Goal: Task Accomplishment & Management: Use online tool/utility

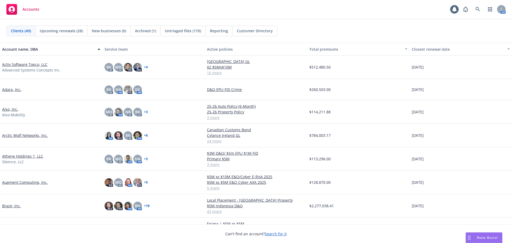
click at [11, 109] on link "Also, Inc." at bounding box center [10, 109] width 16 height 6
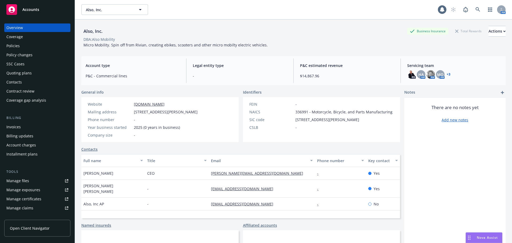
click at [39, 45] on div "Policies" at bounding box center [37, 46] width 62 height 9
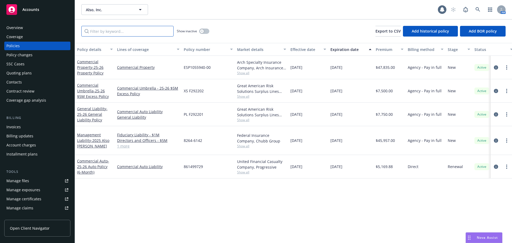
click at [122, 31] on input "Filter by keyword..." at bounding box center [127, 31] width 92 height 11
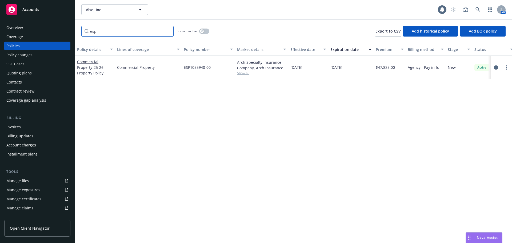
type input "esp"
click at [50, 55] on div "Policy changes" at bounding box center [37, 55] width 62 height 9
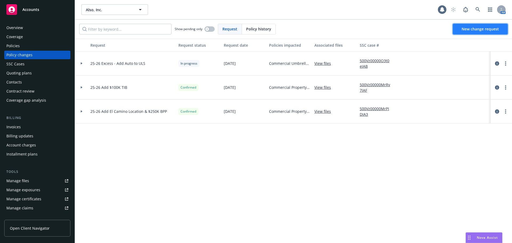
click at [473, 29] on span "New change request" at bounding box center [480, 28] width 37 height 5
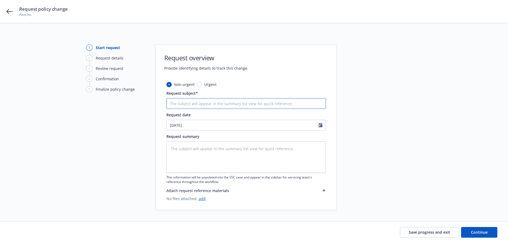
click at [244, 104] on input "Request subject*" at bounding box center [246, 103] width 160 height 11
type textarea "x"
type input "A"
type textarea "x"
type input "Ad"
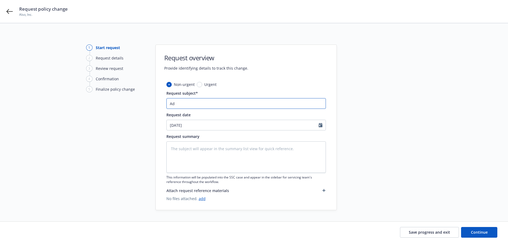
type textarea "x"
type input "Add"
type textarea "x"
type input "Add"
type textarea "x"
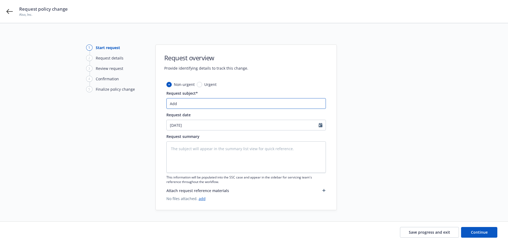
type input "Add M"
type textarea "x"
type input "Add Mu"
type textarea "x"
type input "Add Mul"
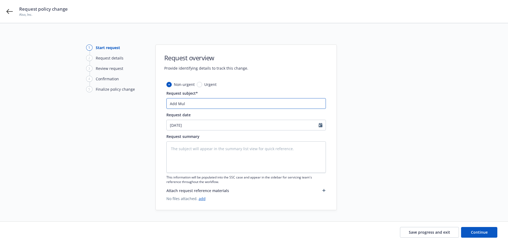
type textarea "x"
type input "Add Mult"
type textarea "x"
type input "Add Multi"
type textarea "x"
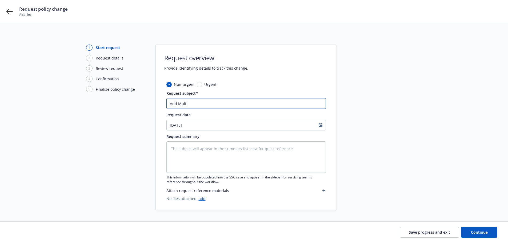
type input "Add Multip"
type textarea "x"
type input "Add Multipl"
type textarea "x"
type input "Add Multiple"
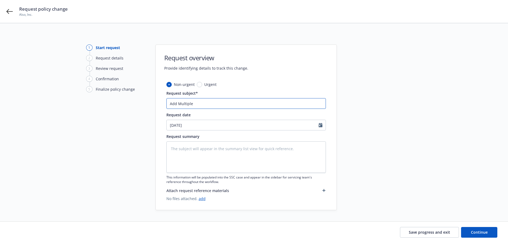
type textarea "x"
type input "Add Multiple"
type textarea "x"
type input "Add Multiple P"
type textarea "x"
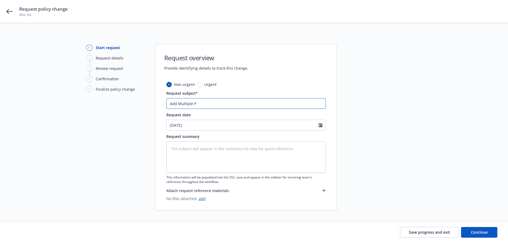
type input "Add Multiple Pr"
type textarea "x"
type input "Add Multiple Pro"
type textarea "x"
type input "Add Multiple Prop"
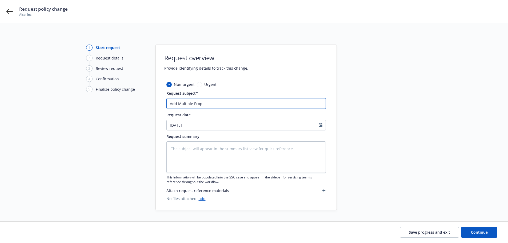
type textarea "x"
type input "Add Multiple Prope"
type textarea "x"
type input "Add Multiple Proper"
type textarea "x"
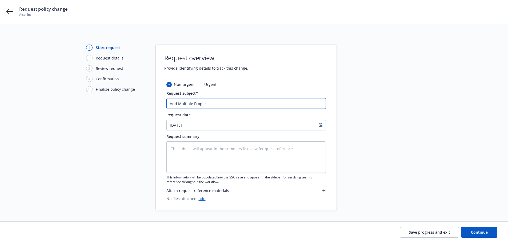
type input "Add Multiple Propert"
type textarea "x"
type input "Add Multiple Properti"
type textarea "x"
type input "Add Multiple Propertie"
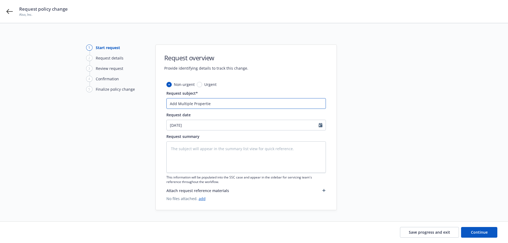
type textarea "x"
type input "Add Multiple Properties"
type textarea "x"
type input "Add Multiple Propertie"
type textarea "x"
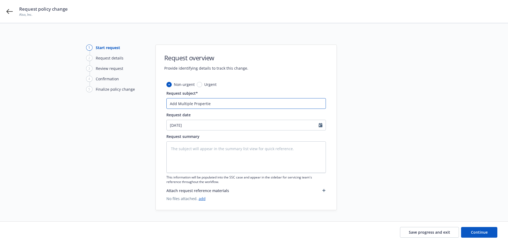
type input "Add Multiple Properti"
type textarea "x"
type input "Add Multiple Propert"
type textarea "x"
type input "Add Multiple Proper"
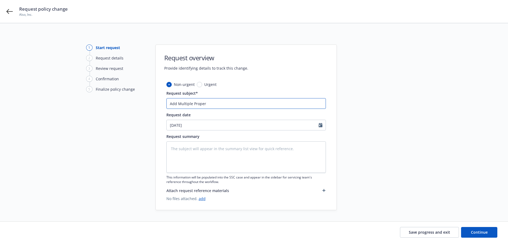
type textarea "x"
type input "Add Multiple Prope"
type textarea "x"
type input "Add Multiple Prop"
type textarea "x"
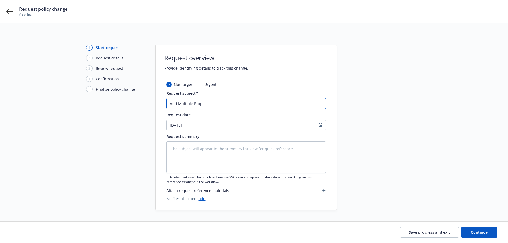
type input "Add Multiple Pro"
type textarea "x"
type input "Add Multiple Pr"
type textarea "x"
type input "Add Multiple P"
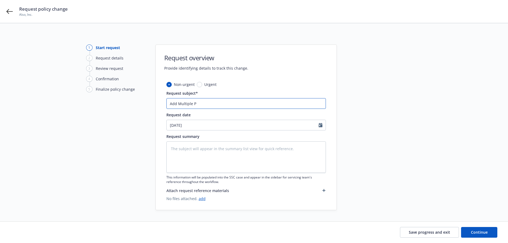
type textarea "x"
type input "Add Multiple"
type textarea "x"
type input "Add Multiple L"
type textarea "x"
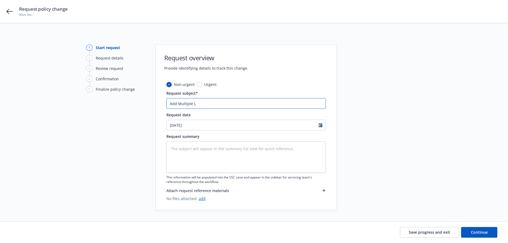
type input "Add Multiple Lo"
type textarea "x"
type input "Add Multiple Loc"
type textarea "x"
type input "Add Multiple Loca"
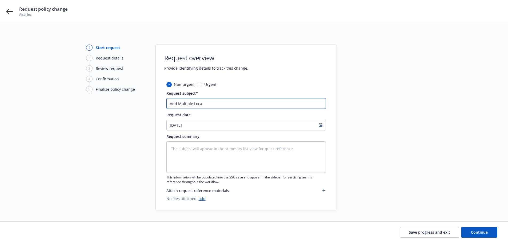
type textarea "x"
type input "Add Multiple Locat"
type textarea "x"
type input "Add Multiple Locati"
type textarea "x"
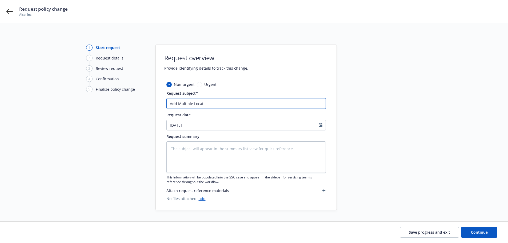
type input "Add Multiple Locatio"
type textarea "x"
type input "Add Multiple Location"
type textarea "x"
type input "Add Multiple Locations"
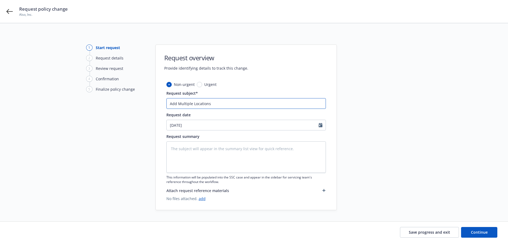
type textarea "x"
type input "Add Multiple Locations"
type textarea "x"
type input "Add Multiple Locations t"
type textarea "x"
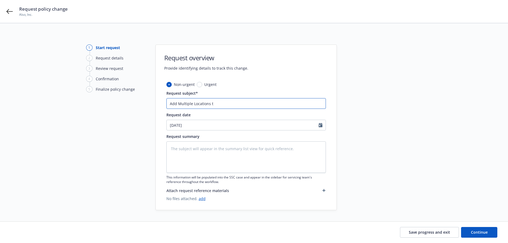
type input "Add Multiple Locations to"
type textarea "x"
type input "Add Multiple Locations to"
type textarea "x"
type input "Add Multiple Locations to P"
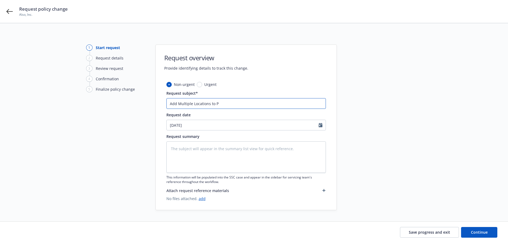
type textarea "x"
type input "Add Multiple Locations to Pr"
type textarea "x"
type input "Add Multiple Locations to Pro"
type textarea "x"
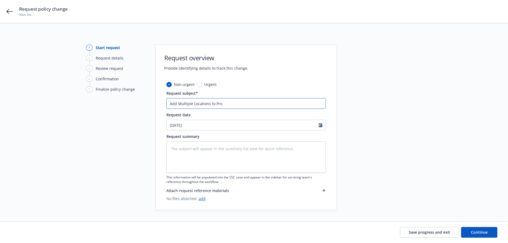
type input "Add Multiple Locations to Prop"
type textarea "x"
type input "Add Multiple Locations to Prope"
type textarea "x"
type input "Add Multiple Locations to Proper"
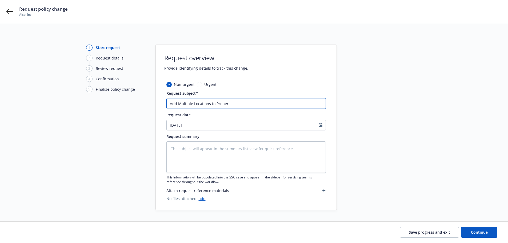
type textarea "x"
type input "Add Multiple Locations to Propert"
type textarea "x"
type input "Add Multiple Locations to Property"
type textarea "x"
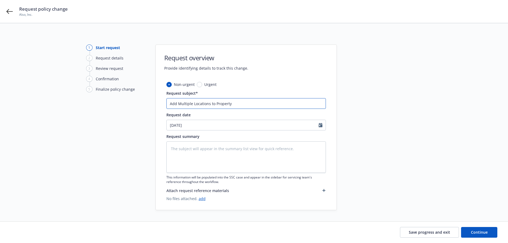
type input "Add Multiple Locations to Property"
type textarea "x"
type input "Add Multiple Locations to Property P"
type textarea "x"
type input "Add Multiple Locations to Property Po"
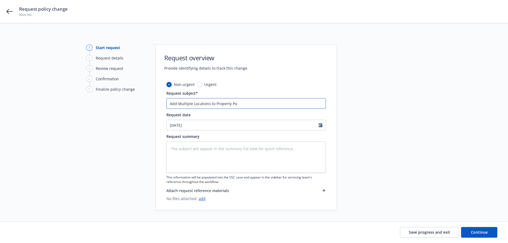
type textarea "x"
type input "Add Multiple Locations to Property Pol"
type textarea "x"
type input "Add Multiple Locations to Property Poli"
type textarea "x"
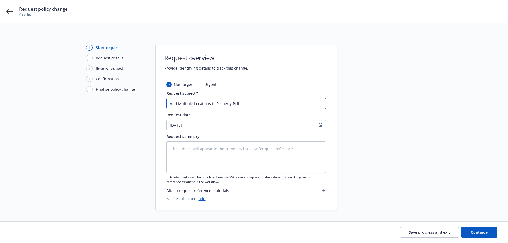
type input "Add Multiple Locations to Property Polic"
type textarea "x"
type input "Add Multiple Locations to Property Policy"
click at [189, 105] on input "Add Multiple Locations to Property Policy" at bounding box center [246, 103] width 160 height 11
click at [191, 104] on input "Add Multiple Locations to Property Policy" at bounding box center [246, 103] width 160 height 11
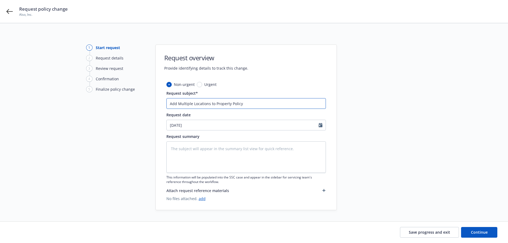
type textarea "x"
type input "Add Multiple Locations to Property Policy"
type textarea "x"
type input "Add Multiple C Locations to Property Policy"
type textarea "x"
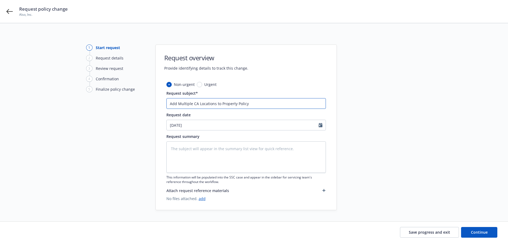
click at [265, 104] on input "Add Multiple CA Locations to Property Policy" at bounding box center [246, 103] width 160 height 11
type input "Add Multiple CA Locations to Property Policy"
click at [408, 132] on div at bounding box center [385, 128] width 75 height 166
click at [465, 231] on button "Continue" at bounding box center [479, 232] width 36 height 11
type textarea "x"
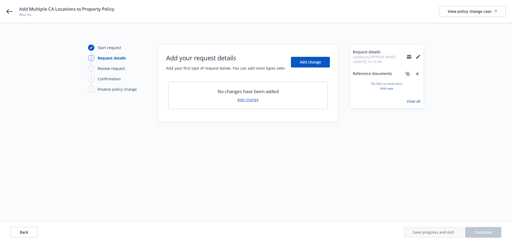
click at [255, 101] on link "Add change" at bounding box center [247, 100] width 21 height 6
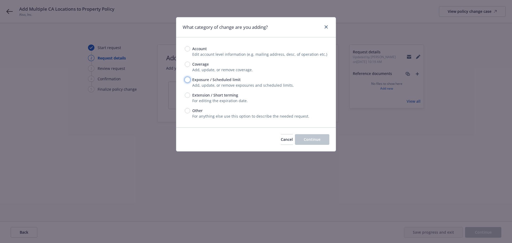
click at [188, 79] on input "Exposure / Scheduled limit" at bounding box center [187, 79] width 5 height 5
radio input "true"
click at [301, 143] on button "Continue" at bounding box center [312, 139] width 34 height 11
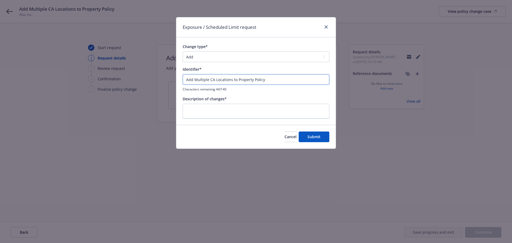
drag, startPoint x: 266, startPoint y: 81, endPoint x: 117, endPoint y: 88, distance: 149.5
click at [117, 88] on div "Exposure / Scheduled Limit request Change type* Add Audit Change Remove Identif…" at bounding box center [256, 121] width 512 height 243
click at [203, 109] on textarea at bounding box center [256, 111] width 147 height 15
paste textarea "Add Multiple CA Locations to Property Policy"
type textarea "x"
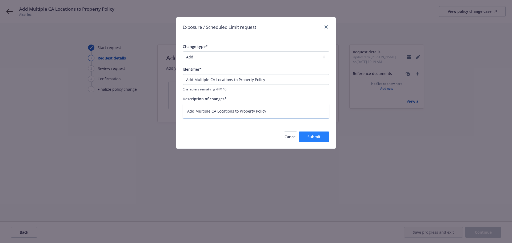
type textarea "Add Multiple CA Locations to Property Policy"
click at [316, 139] on span "Submit" at bounding box center [314, 136] width 13 height 5
type textarea "x"
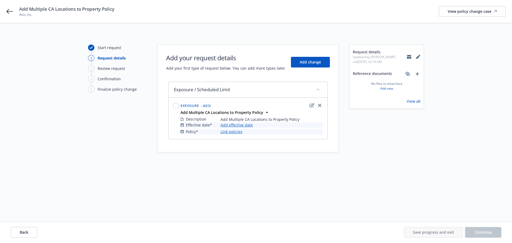
click at [247, 126] on link "Add effective date" at bounding box center [237, 125] width 32 height 6
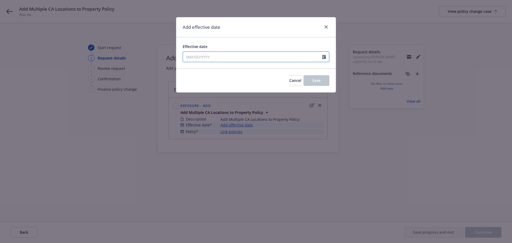
click at [325, 57] on icon "Calendar" at bounding box center [324, 57] width 4 height 4
select select "8"
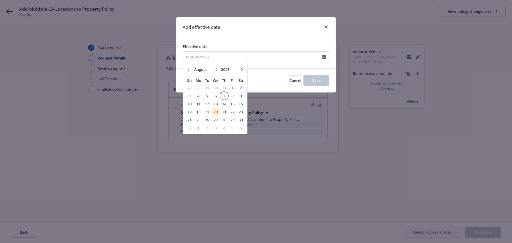
click at [227, 94] on span "7" at bounding box center [224, 96] width 7 height 7
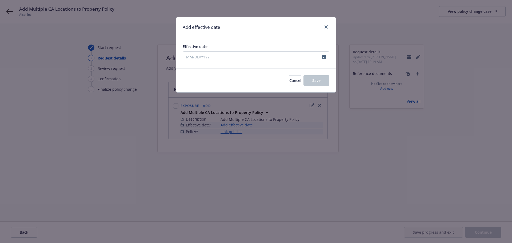
type input "08/07/2025"
click at [320, 83] on button "Save" at bounding box center [317, 80] width 26 height 11
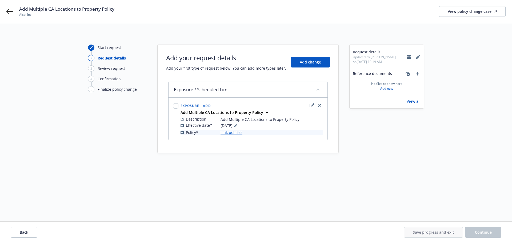
click at [242, 133] on div "Policy* Link policies" at bounding box center [252, 133] width 142 height 6
click at [240, 133] on link "Link policies" at bounding box center [232, 133] width 22 height 6
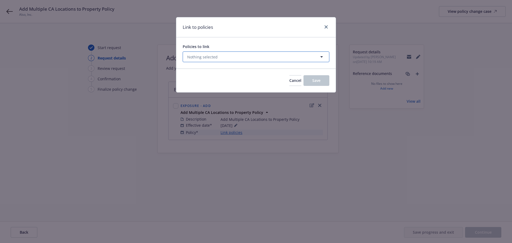
click at [244, 58] on button "Nothing selected" at bounding box center [256, 56] width 147 height 11
select select "ACTIVE"
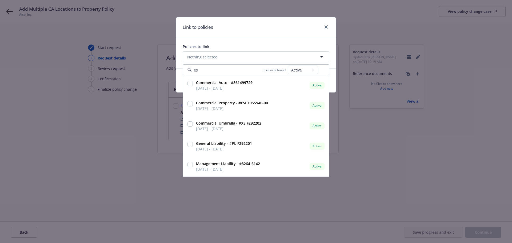
type input "esp"
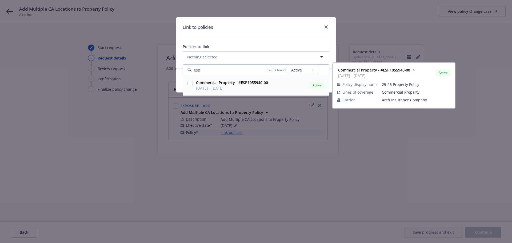
click at [191, 84] on input "checkbox" at bounding box center [190, 83] width 5 height 5
checkbox input "true"
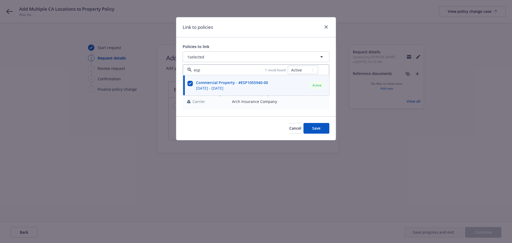
type input "esp"
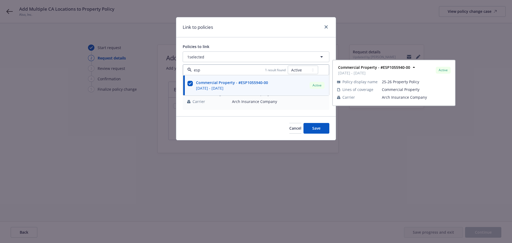
click at [248, 44] on div "Policies to link" at bounding box center [256, 47] width 147 height 6
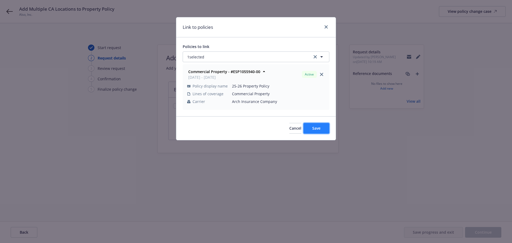
click at [311, 130] on button "Save" at bounding box center [317, 128] width 26 height 11
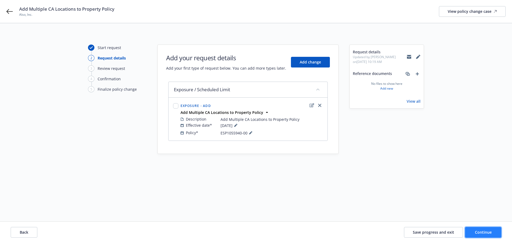
click at [478, 233] on span "Continue" at bounding box center [483, 232] width 17 height 5
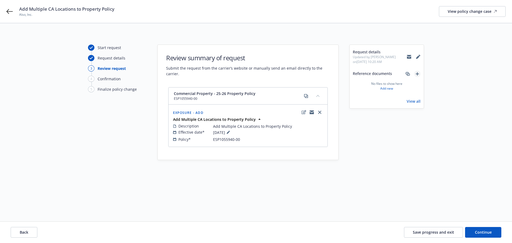
click at [417, 74] on icon "add" at bounding box center [417, 73] width 3 height 3
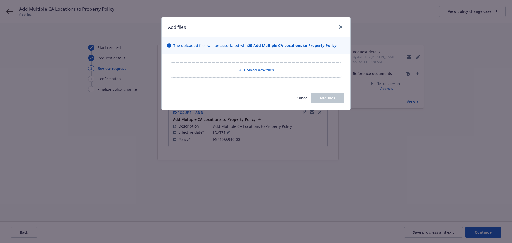
type textarea "x"
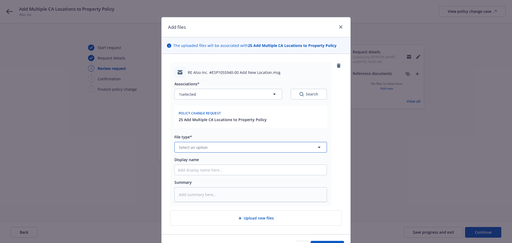
click at [257, 149] on button "Select an option" at bounding box center [250, 147] width 153 height 11
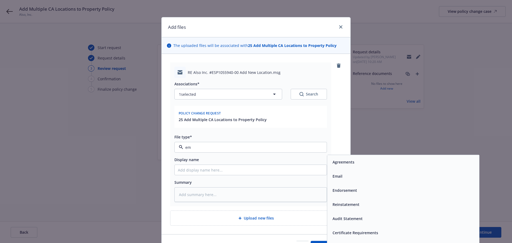
type input "ema"
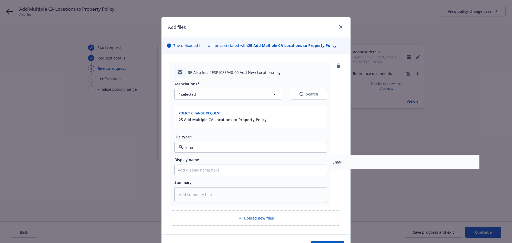
click at [328, 162] on div "Email" at bounding box center [403, 162] width 152 height 14
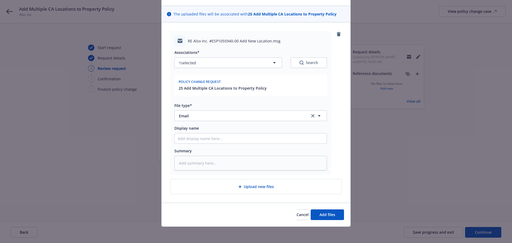
scroll to position [32, 0]
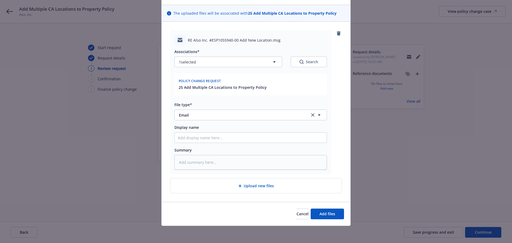
type textarea "x"
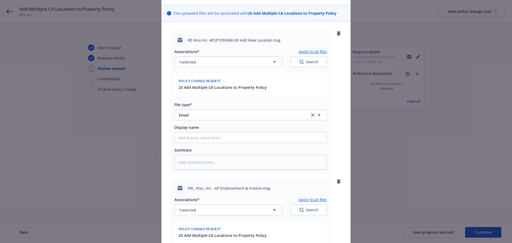
scroll to position [139, 0]
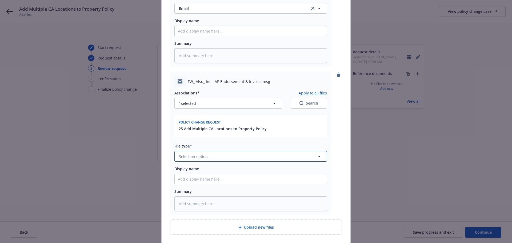
click at [194, 157] on span "Select an option" at bounding box center [193, 157] width 29 height 6
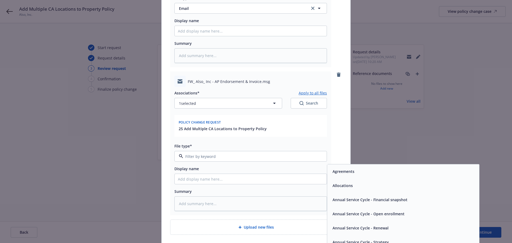
type input "e"
type textarea "x"
type input "ema"
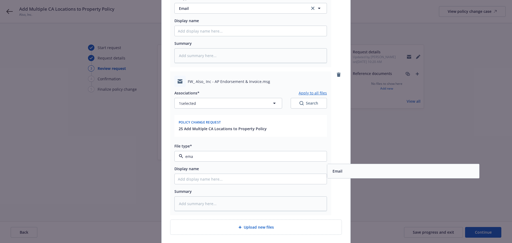
drag, startPoint x: 348, startPoint y: 173, endPoint x: 339, endPoint y: 184, distance: 13.3
click at [348, 173] on div "Email" at bounding box center [404, 171] width 146 height 8
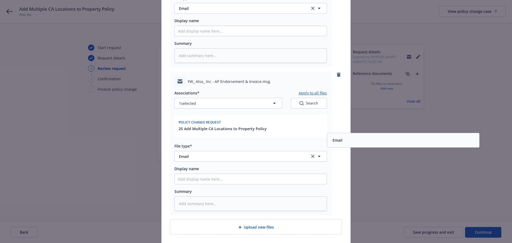
click at [337, 188] on div "FW_ Also_ Inc - AP Endorsement & Invoice.msg Associations* Apply to all files 1…" at bounding box center [256, 143] width 172 height 144
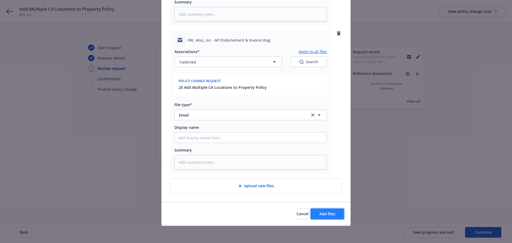
click at [330, 215] on span "Add files" at bounding box center [328, 213] width 16 height 5
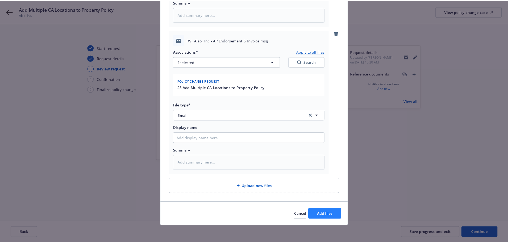
scroll to position [161, 0]
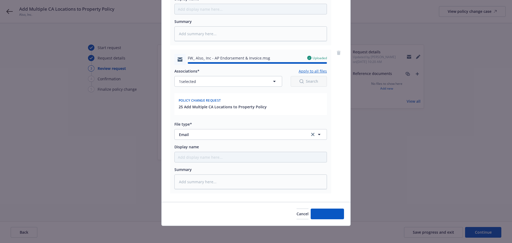
type textarea "x"
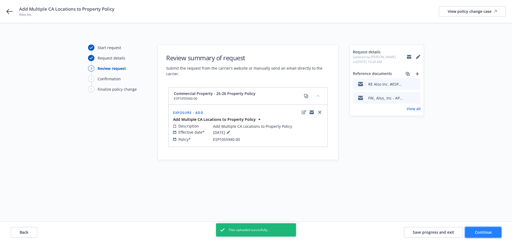
click at [495, 234] on button "Continue" at bounding box center [483, 232] width 36 height 11
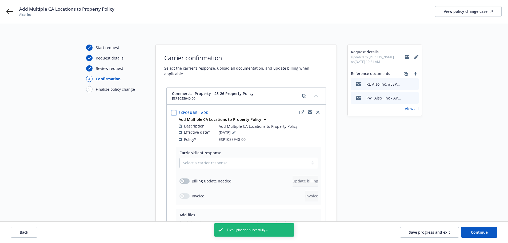
click at [172, 110] on input "checkbox" at bounding box center [173, 112] width 5 height 5
checkbox input "true"
click at [205, 206] on button "Carrier response" at bounding box center [220, 209] width 30 height 11
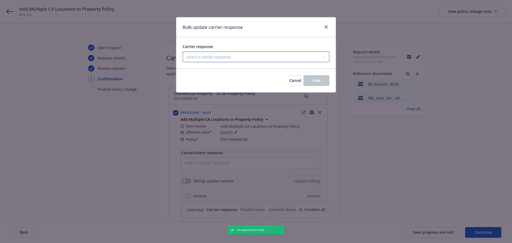
click at [232, 55] on select "Select a carrier response Accepted Accepted with revision No endorsement needed…" at bounding box center [256, 56] width 147 height 11
select select "ACCEPTED"
click at [183, 51] on select "Select a carrier response Accepted Accepted with revision No endorsement needed…" at bounding box center [256, 56] width 147 height 11
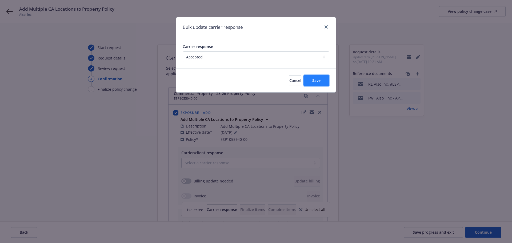
click at [319, 81] on span "Save" at bounding box center [316, 80] width 8 height 5
checkbox input "false"
select select "ACCEPTED"
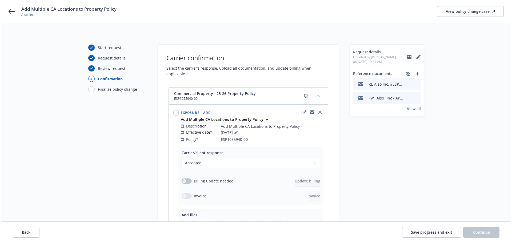
scroll to position [72, 0]
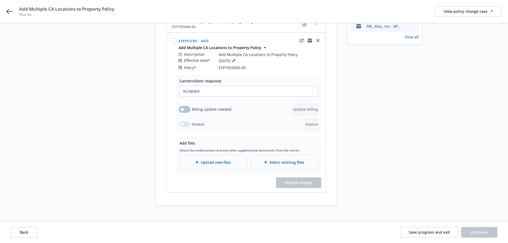
click at [184, 108] on div "button" at bounding box center [182, 110] width 4 height 4
click at [298, 107] on span "Update billing" at bounding box center [306, 109] width 26 height 5
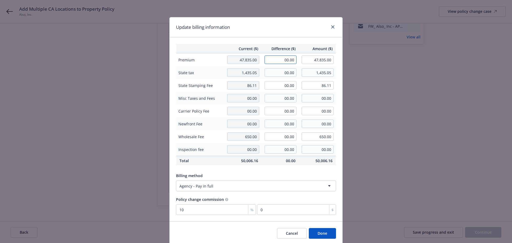
click at [270, 59] on input "00.00" at bounding box center [281, 59] width 32 height 9
type input "11,004.00"
type input "58,839.00"
type input "1100.4"
click at [215, 66] on td "Premium" at bounding box center [200, 59] width 48 height 13
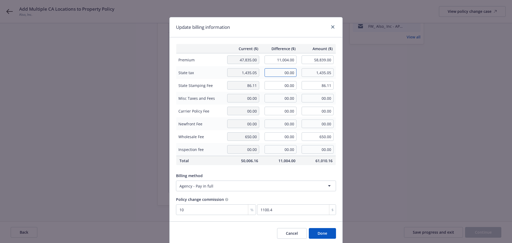
click at [267, 71] on input "00.00" at bounding box center [281, 72] width 32 height 9
type input "330.12"
type input "1,765.17"
click at [272, 84] on input "00.00" at bounding box center [281, 85] width 32 height 9
type input "19.81"
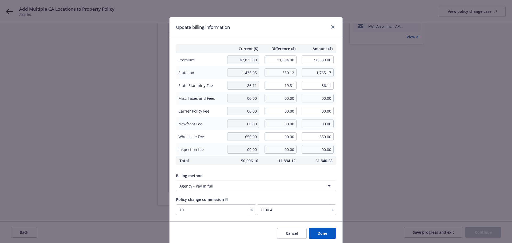
type input "105.92"
click at [279, 48] on span "Difference ($)" at bounding box center [280, 49] width 31 height 6
click at [325, 232] on button "Done" at bounding box center [322, 233] width 27 height 11
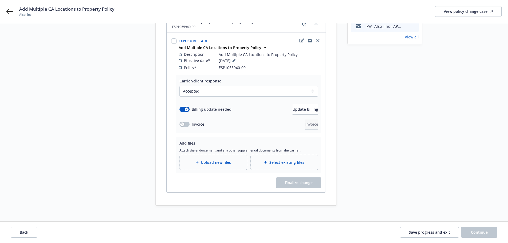
click at [230, 160] on span "Upload new files" at bounding box center [216, 163] width 30 height 6
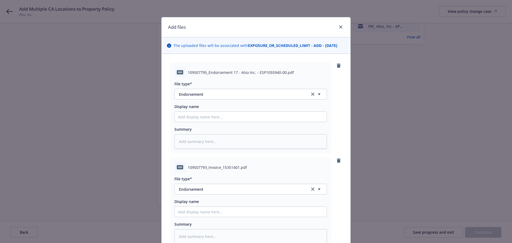
scroll to position [27, 0]
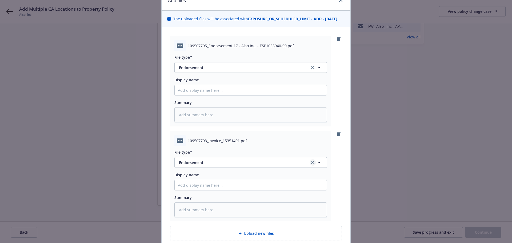
click at [310, 163] on link "clear selection" at bounding box center [313, 162] width 6 height 6
type textarea "x"
click at [266, 166] on button "Select an option" at bounding box center [250, 162] width 153 height 11
type input "invo"
click at [242, 145] on div "Invoice - Third Party" at bounding box center [251, 148] width 146 height 8
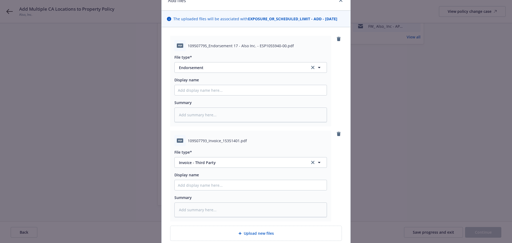
click at [340, 169] on div "pdf 109507793_Invoice_15351401.pdf File type* Invoice - Third Party Invoice - T…" at bounding box center [256, 176] width 172 height 91
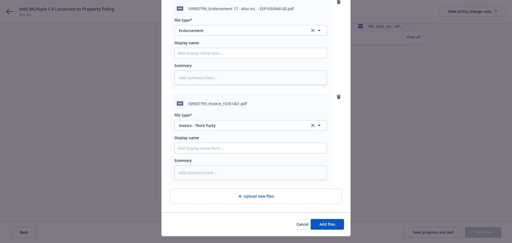
scroll to position [74, 0]
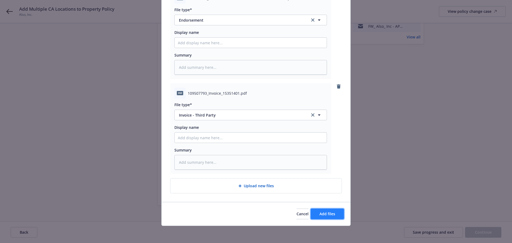
click at [331, 213] on span "Add files" at bounding box center [328, 213] width 16 height 5
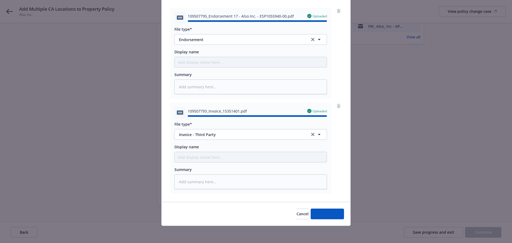
type textarea "x"
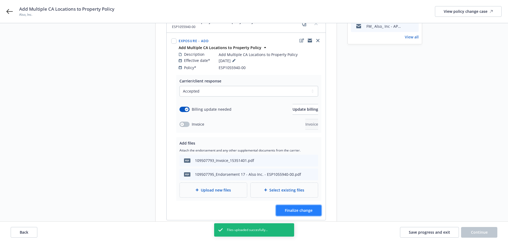
click at [319, 206] on button "Finalize change" at bounding box center [298, 210] width 45 height 11
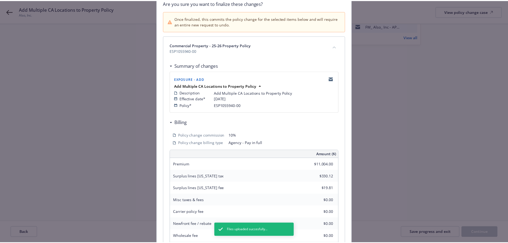
scroll to position [118, 0]
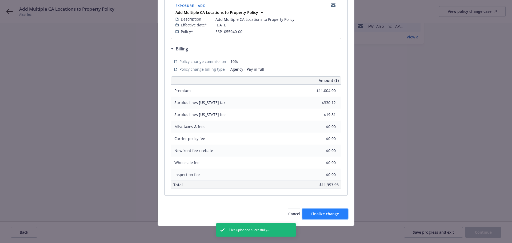
click at [336, 217] on button "Finalize change" at bounding box center [325, 214] width 45 height 11
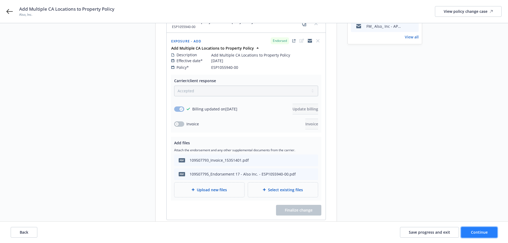
click at [475, 231] on span "Continue" at bounding box center [479, 232] width 17 height 5
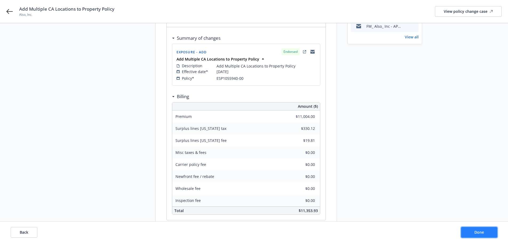
click at [475, 231] on span "Done" at bounding box center [480, 232] width 10 height 5
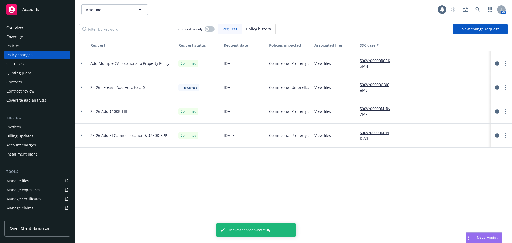
click at [18, 44] on div "Policies" at bounding box center [12, 46] width 13 height 9
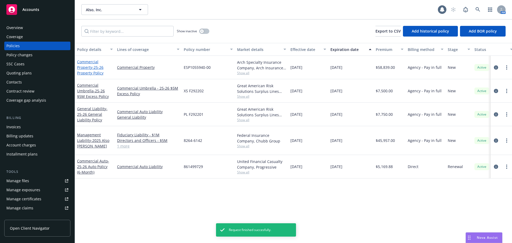
click at [87, 68] on link "Commercial Property - 25-26 Property Policy" at bounding box center [90, 67] width 26 height 16
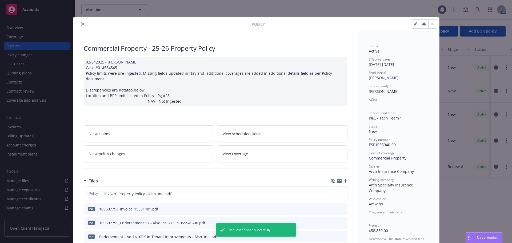
scroll to position [16, 0]
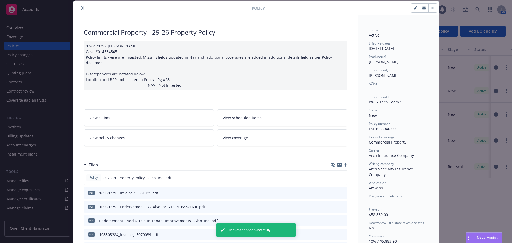
click at [82, 7] on button "close" at bounding box center [82, 8] width 6 height 6
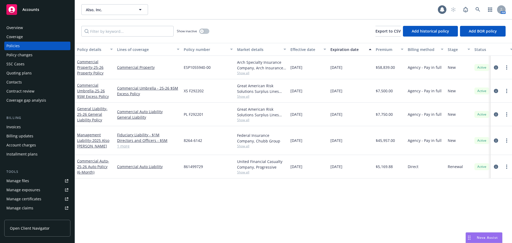
click at [22, 81] on div "Contacts" at bounding box center [37, 82] width 62 height 9
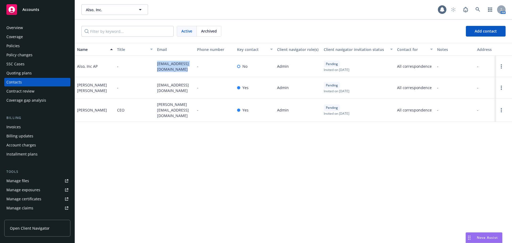
drag, startPoint x: 158, startPoint y: 62, endPoint x: 176, endPoint y: 71, distance: 20.0
click at [176, 71] on span "accountspayable@ridealso.com" at bounding box center [175, 66] width 36 height 11
copy span "accountspayable@ridealso.com"
click at [41, 124] on div "Invoices" at bounding box center [37, 127] width 62 height 9
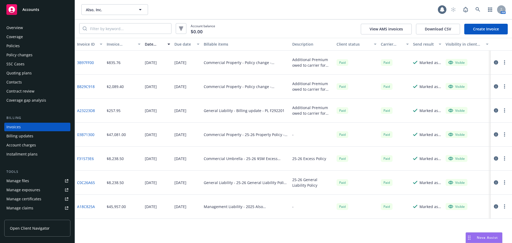
click at [482, 27] on link "Create Invoice" at bounding box center [485, 29] width 43 height 11
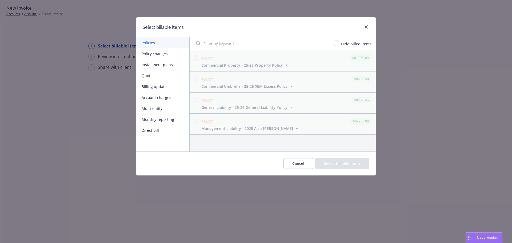
click at [157, 53] on button "Policy changes" at bounding box center [162, 53] width 53 height 11
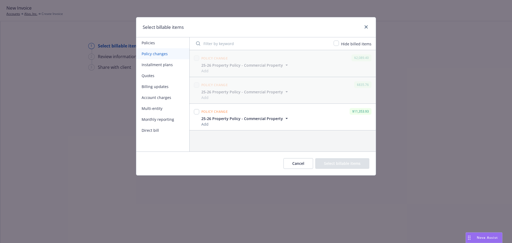
click at [265, 120] on span "25-26 Property Policy - Commercial Property" at bounding box center [242, 119] width 82 height 6
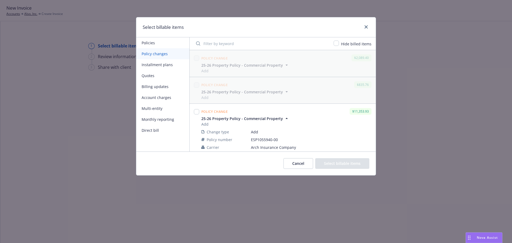
scroll to position [22, 0]
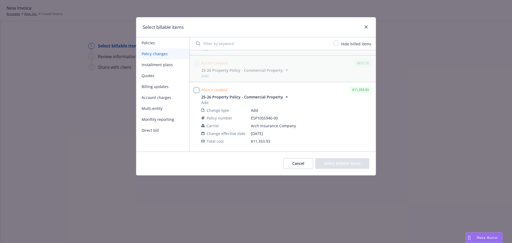
click at [197, 91] on input "checkbox" at bounding box center [196, 89] width 5 height 5
checkbox input "true"
click at [352, 165] on button "Select billable items" at bounding box center [342, 163] width 54 height 11
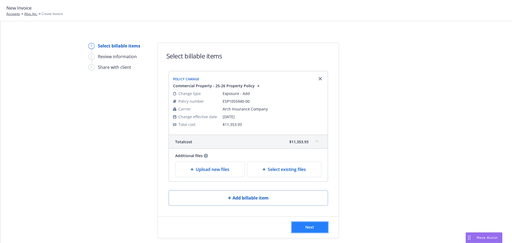
click at [298, 227] on button "Next" at bounding box center [310, 227] width 36 height 11
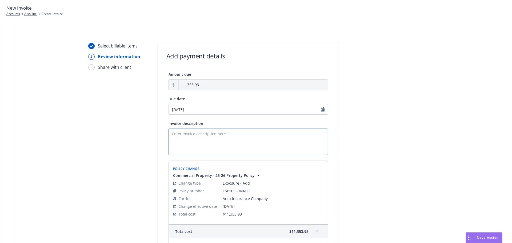
click at [212, 134] on textarea "Invoice description" at bounding box center [249, 142] width 160 height 27
type textarea "Additional Premium owed to the carrier for endorsement adding multiple CA locat…"
click at [417, 177] on div at bounding box center [387, 173] width 75 height 261
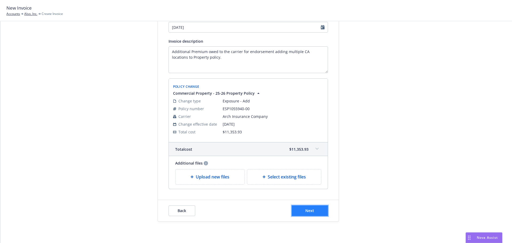
click at [318, 212] on button "Next" at bounding box center [310, 210] width 36 height 11
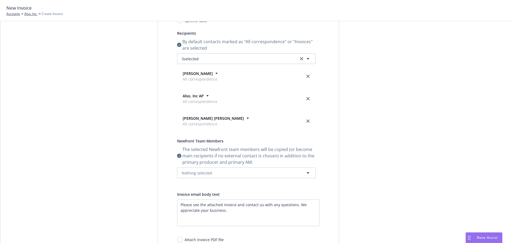
scroll to position [0, 0]
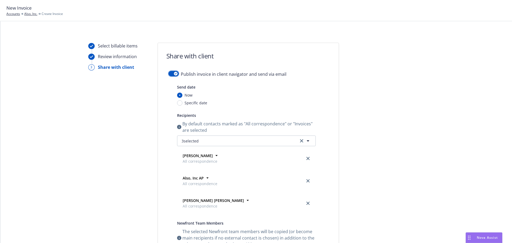
click at [175, 73] on div "button" at bounding box center [176, 74] width 4 height 4
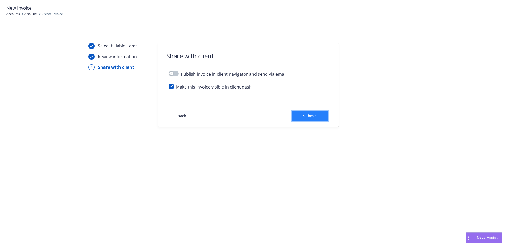
click at [311, 114] on span "Submit" at bounding box center [309, 115] width 13 height 5
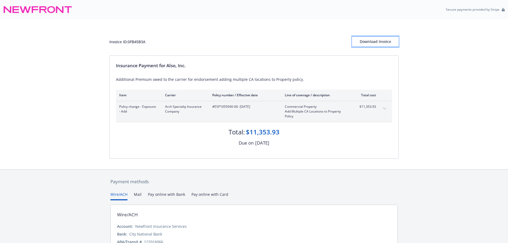
click at [375, 45] on div "Download Invoice" at bounding box center [375, 42] width 47 height 10
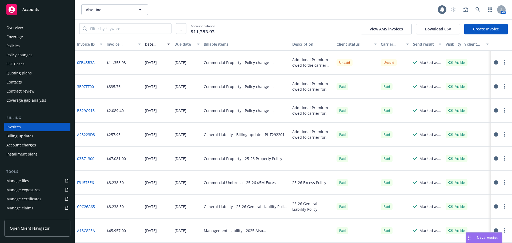
click at [51, 9] on div "Accounts" at bounding box center [37, 9] width 62 height 11
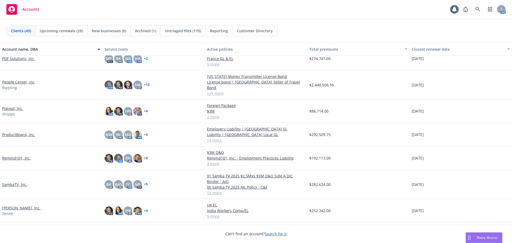
scroll to position [877, 0]
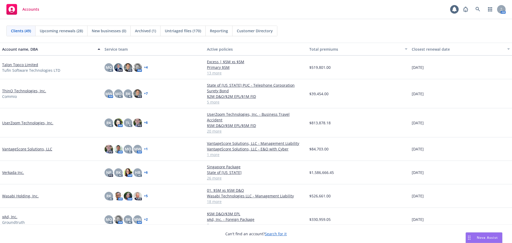
click at [33, 193] on link "Wasabi Holding, Inc." at bounding box center [20, 196] width 37 height 6
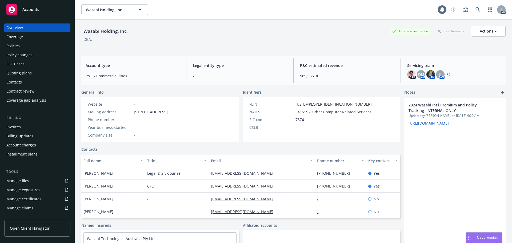
click at [48, 122] on div "Billing Invoices Billing updates Account charges Installment plans" at bounding box center [37, 136] width 66 height 43
click at [48, 125] on div "Invoices" at bounding box center [37, 127] width 62 height 9
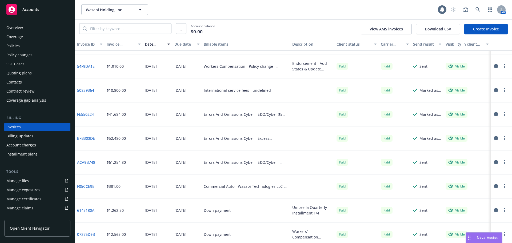
scroll to position [432, 0]
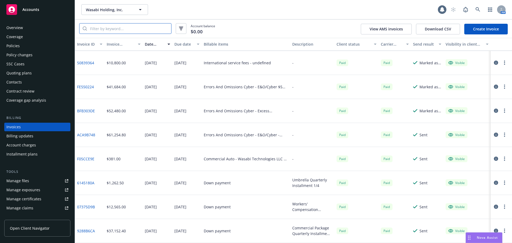
click at [135, 28] on input "search" at bounding box center [129, 28] width 84 height 10
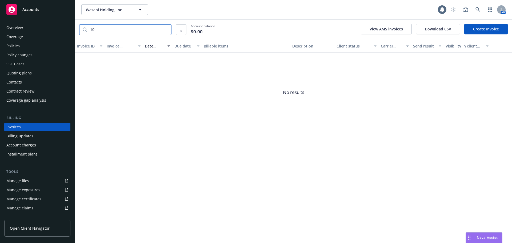
type input "1"
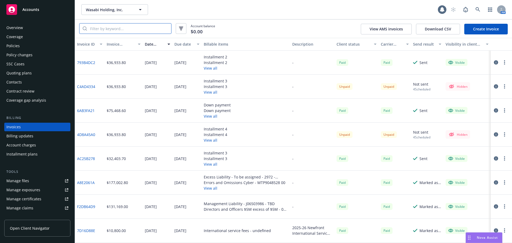
scroll to position [24, 0]
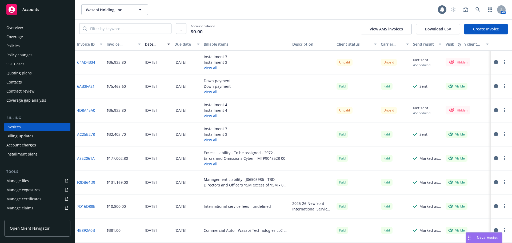
click at [41, 14] on div "Accounts" at bounding box center [37, 9] width 62 height 11
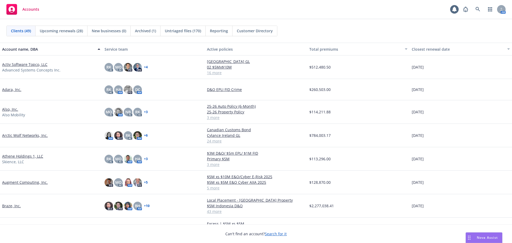
click at [11, 109] on link "Also, Inc." at bounding box center [10, 109] width 16 height 6
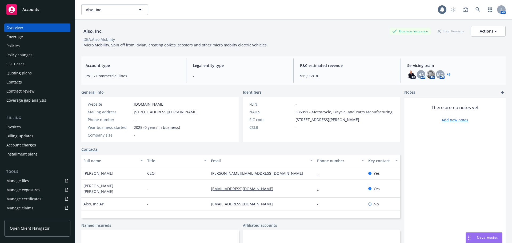
click at [38, 82] on div "Contacts" at bounding box center [37, 82] width 62 height 9
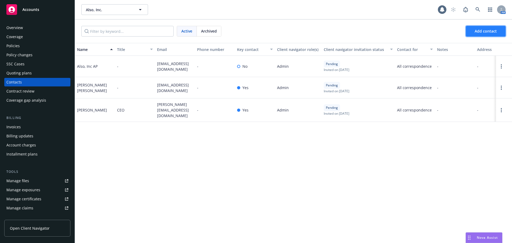
click at [496, 30] on span "Add contact" at bounding box center [486, 31] width 22 height 5
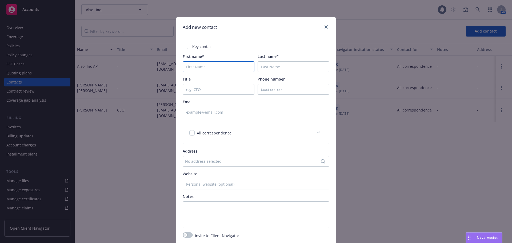
click at [211, 69] on input "First name*" at bounding box center [219, 66] width 72 height 11
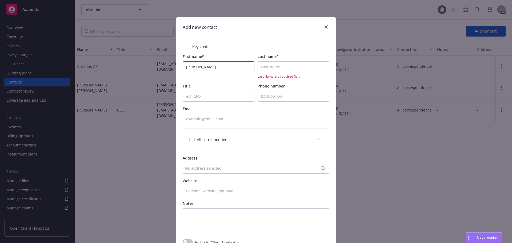
type input "Joey"
click at [260, 67] on input "Last name*" at bounding box center [294, 66] width 72 height 11
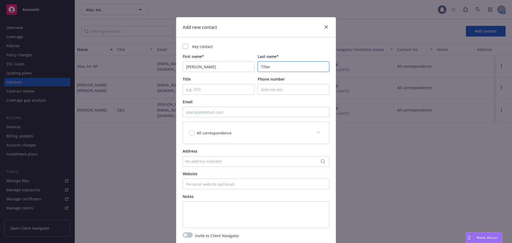
type input "Tiller"
paste input "josephtiller@ridealso.com"
type input "josephtiller@ridealso.com"
click at [190, 133] on input "checkbox" at bounding box center [191, 132] width 5 height 5
checkbox input "true"
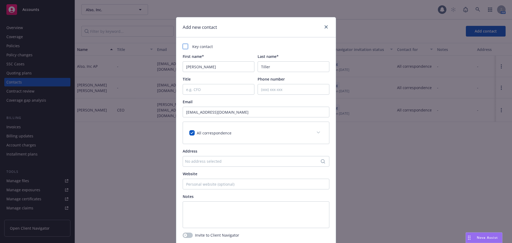
click at [183, 45] on div at bounding box center [185, 46] width 5 height 5
click at [184, 48] on rect at bounding box center [185, 46] width 5 height 5
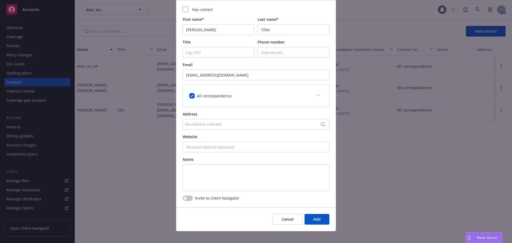
scroll to position [42, 0]
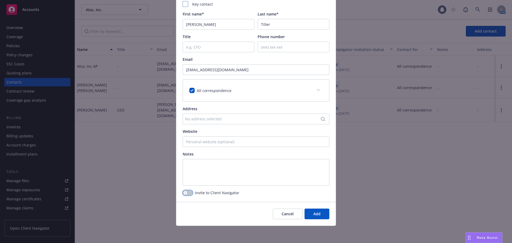
click at [184, 192] on icon "button" at bounding box center [185, 193] width 2 height 2
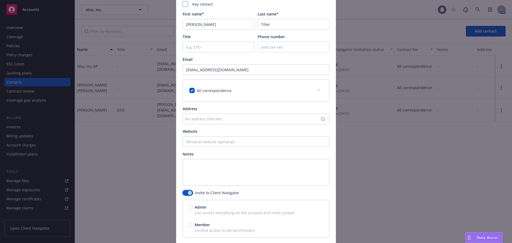
scroll to position [85, 0]
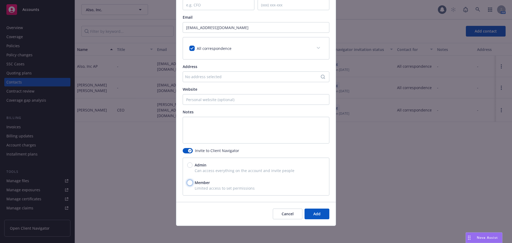
click at [187, 182] on input "Member" at bounding box center [189, 182] width 5 height 5
radio input "true"
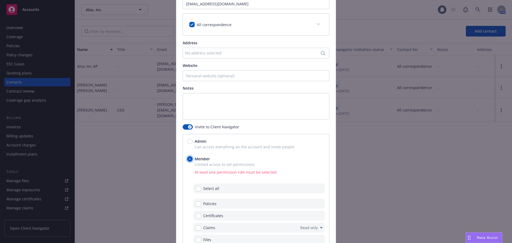
scroll to position [138, 0]
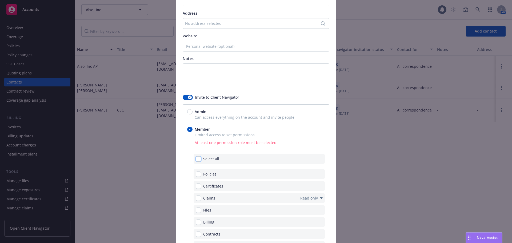
click at [196, 159] on input "checkbox" at bounding box center [198, 158] width 5 height 5
checkbox input "true"
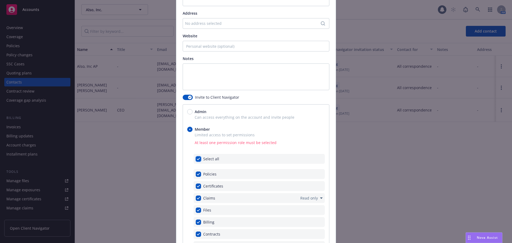
checkbox input "true"
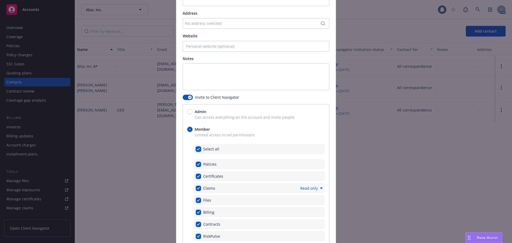
scroll to position [210, 0]
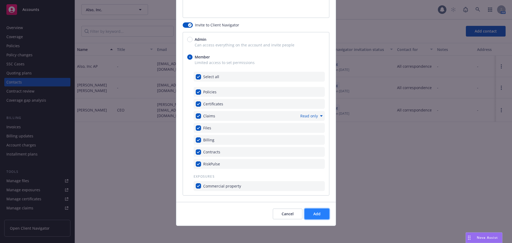
click at [307, 211] on button "Add" at bounding box center [317, 214] width 25 height 11
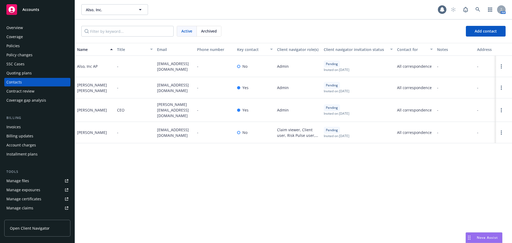
click at [29, 27] on div "Overview" at bounding box center [37, 27] width 62 height 9
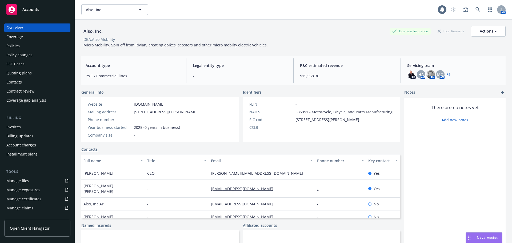
click at [38, 10] on span "Accounts" at bounding box center [30, 9] width 17 height 4
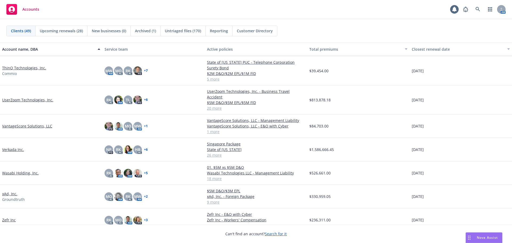
scroll to position [897, 0]
click at [29, 170] on link "Wasabi Holding, Inc." at bounding box center [20, 173] width 37 height 6
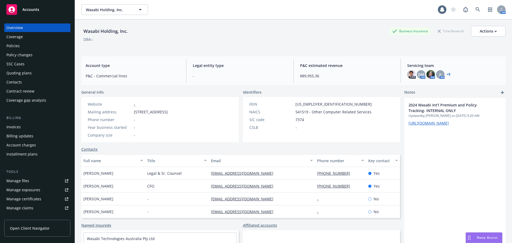
click at [53, 10] on div "Accounts" at bounding box center [37, 9] width 62 height 11
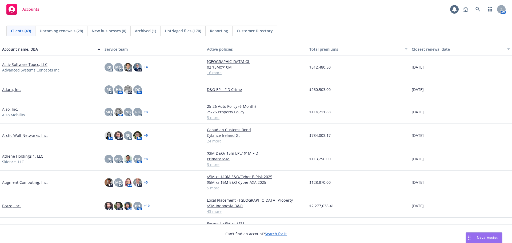
click at [44, 64] on link "Activ Software Topco, LLC" at bounding box center [24, 65] width 45 height 6
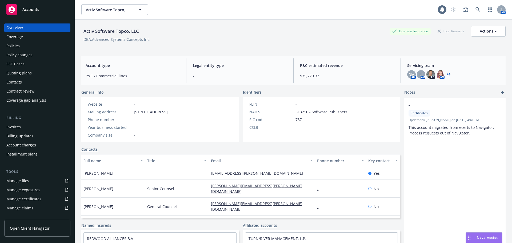
click at [26, 83] on div "Contacts" at bounding box center [37, 82] width 62 height 9
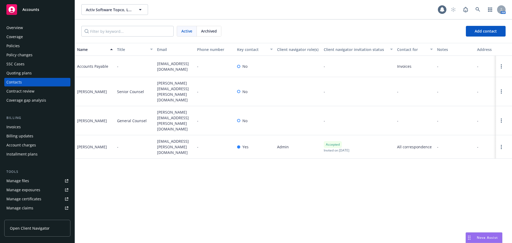
click at [47, 11] on div "Accounts" at bounding box center [37, 9] width 62 height 11
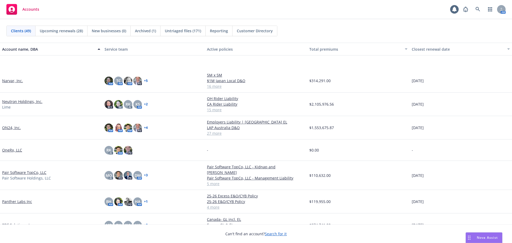
scroll to position [587, 0]
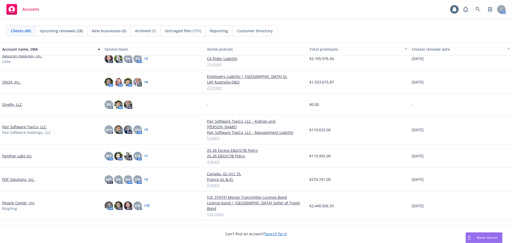
click at [28, 125] on link "Pair Software TopCo, LLC" at bounding box center [24, 127] width 44 height 6
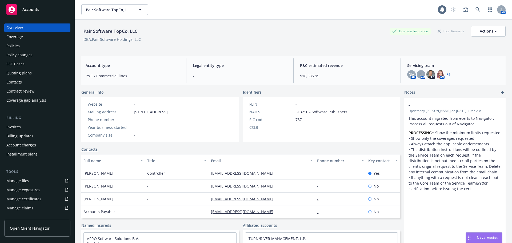
click at [41, 47] on div "Policies" at bounding box center [37, 46] width 62 height 9
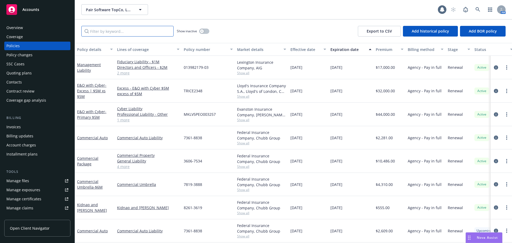
click at [105, 32] on input "Filter by keyword..." at bounding box center [127, 31] width 92 height 11
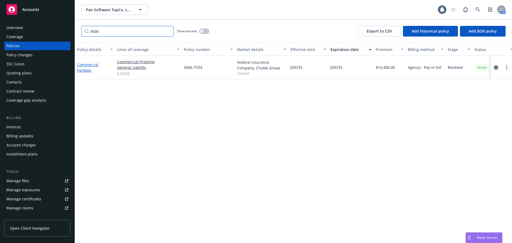
type input "3606"
click at [86, 66] on link "Commercial Package" at bounding box center [87, 67] width 21 height 11
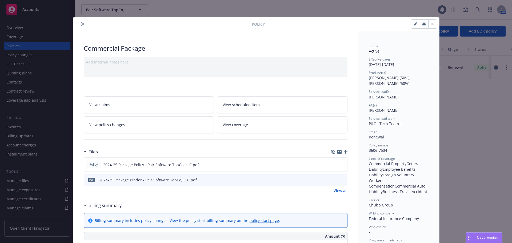
click at [431, 25] on button "button" at bounding box center [432, 24] width 9 height 9
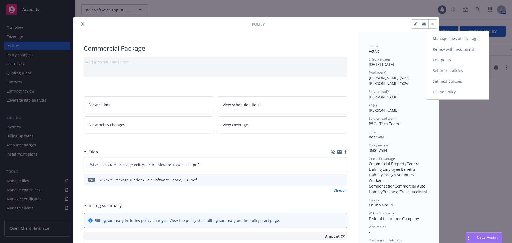
click at [454, 50] on link "Renew with incumbent" at bounding box center [458, 49] width 63 height 11
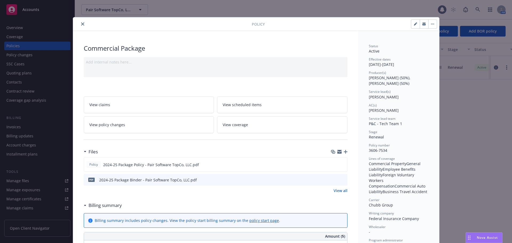
select select "12"
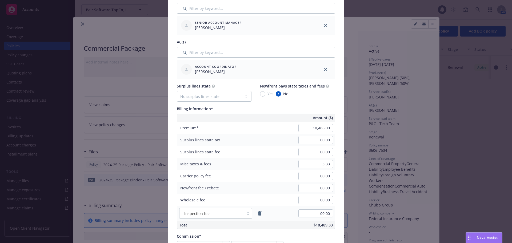
scroll to position [293, 0]
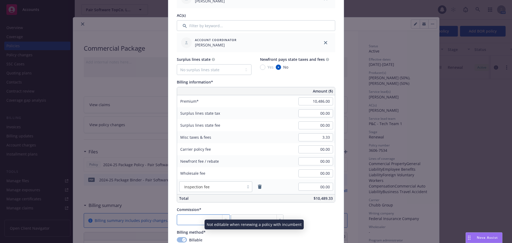
click at [186, 219] on input "number" at bounding box center [203, 219] width 53 height 11
type input "1"
type input "104.86"
type input "17"
type input "1782.62"
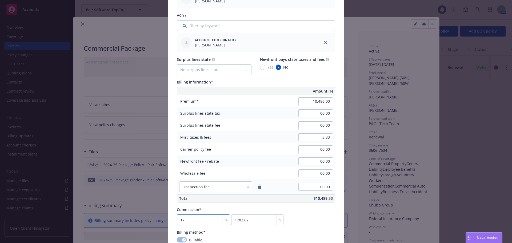
type input "17.5"
type input "1835.05"
type input "17.5"
click at [314, 224] on div "Commission* 17.5 % 1835.05 $" at bounding box center [256, 216] width 158 height 18
click at [307, 101] on input "10,486.00" at bounding box center [316, 101] width 35 height 8
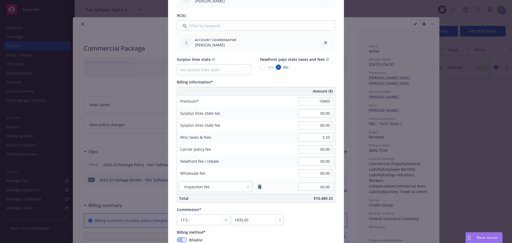
type input "10,903.00"
type input "1908.03"
click at [336, 124] on div "Policy number* 3606-7534 Policy number not available at this time Policy displa…" at bounding box center [256, 109] width 176 height 731
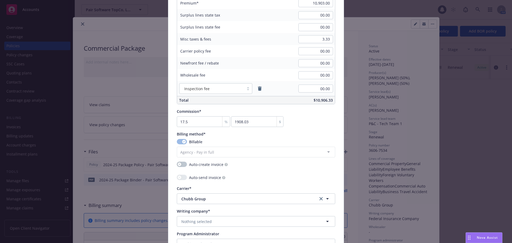
scroll to position [400, 0]
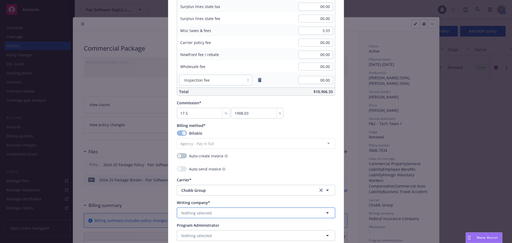
click at [205, 213] on span "Nothing selected" at bounding box center [196, 213] width 30 height 6
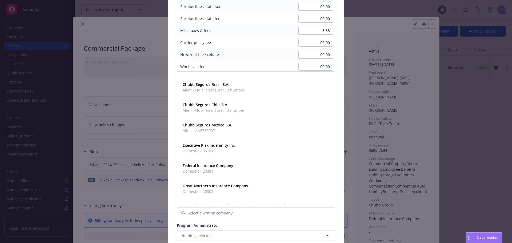
scroll to position [453, 0]
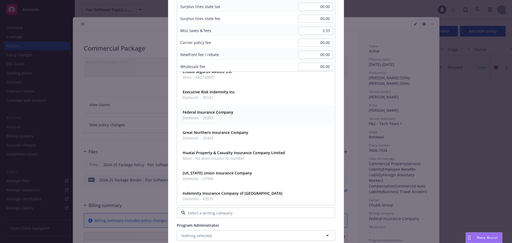
click at [213, 113] on strong "Federal Insurance Company" at bounding box center [208, 112] width 51 height 5
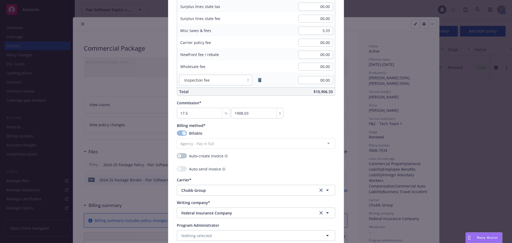
click at [171, 194] on div "Policy number* 3606-7534 Policy number not available at this time Policy displa…" at bounding box center [256, 2] width 176 height 731
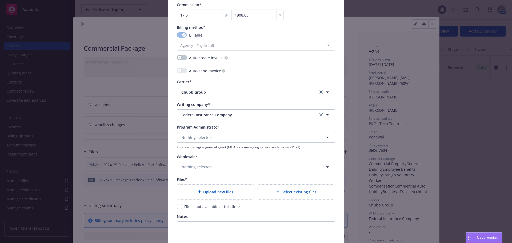
scroll to position [507, 0]
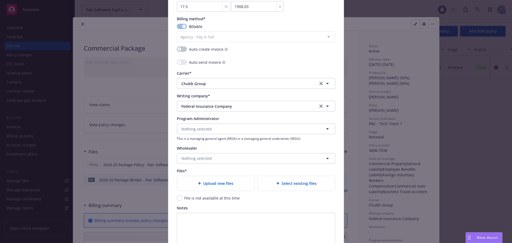
click at [195, 184] on div "Upload new files" at bounding box center [215, 183] width 69 height 6
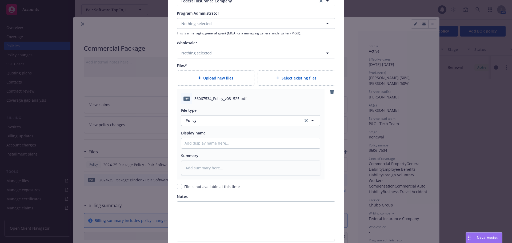
scroll to position [614, 0]
click at [234, 139] on input "Policy display name" at bounding box center [250, 142] width 139 height 10
type textarea "x"
type input "2"
type textarea "x"
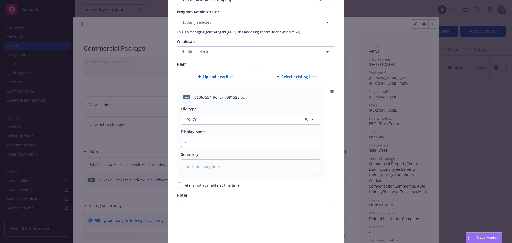
type input "20"
type textarea "x"
type input "202"
type textarea "x"
type input "2025"
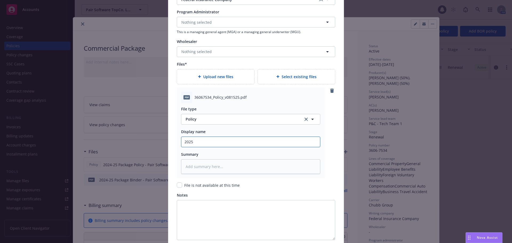
type textarea "x"
type input "2025-"
type textarea "x"
type input "2025-2"
type textarea "x"
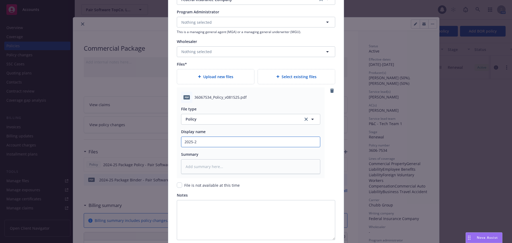
type input "2025-26"
type textarea "x"
type input "2025-26"
type textarea "x"
type input "2025-26 P"
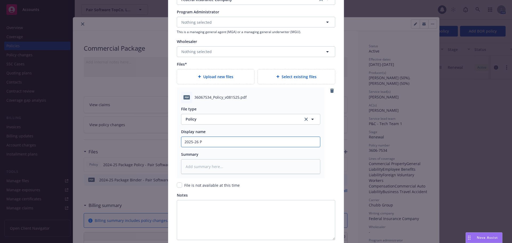
type textarea "x"
type input "2025-26 Pa"
type textarea "x"
type input "2025-26 Pac"
type textarea "x"
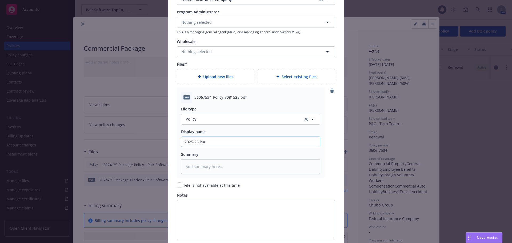
type input "2025-26 Pack"
type textarea "x"
type input "2025-26 Package Policy - Skience"
click at [231, 142] on input "2025-26 Package Policy - Skience" at bounding box center [250, 142] width 139 height 10
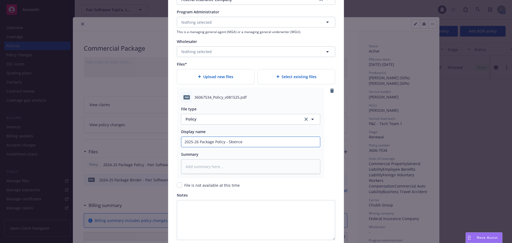
type textarea "x"
type input "2025-26 Package Policy - P"
type textarea "x"
type input "2025-26 Package Policy - Pa"
type textarea "x"
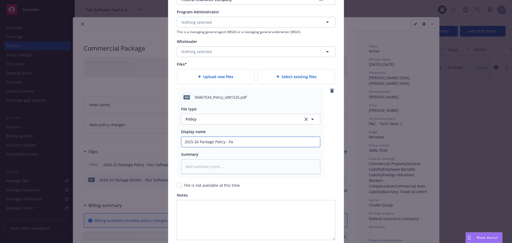
type input "2025-26 Package Policy - Pai"
type textarea "x"
type input "2025-26 Package Policy - Pair"
type textarea "x"
type input "2025-26 Package Policy - PairS"
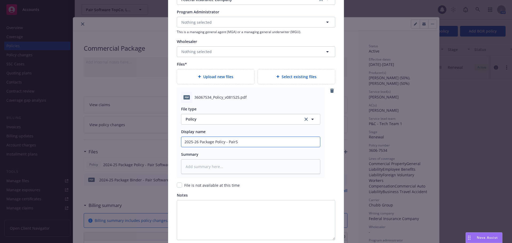
type textarea "x"
type input "2025-26 Package Policy - PairSo"
type textarea "x"
type input "2025-26 Package Policy - PairSof"
type textarea "x"
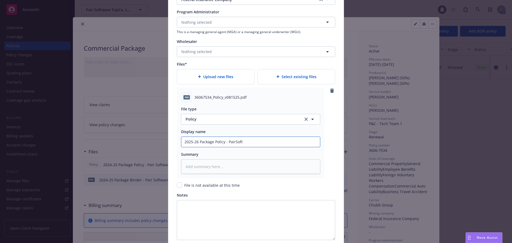
type input "2025-26 Package Policy - PairSoft"
click at [330, 149] on div "pdf 36067534_Policy_v081525.pdf File type Policy Policy Display name 2025-26 Pa…" at bounding box center [256, 132] width 158 height 91
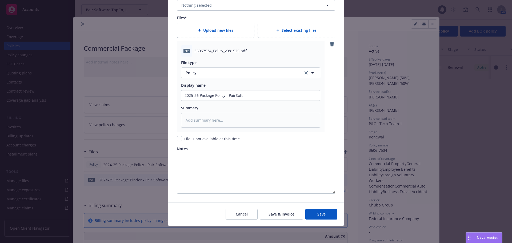
scroll to position [660, 0]
click at [317, 212] on span "Save" at bounding box center [321, 213] width 8 height 5
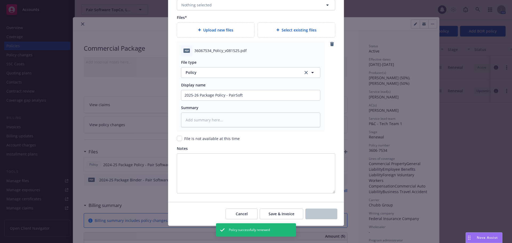
type textarea "x"
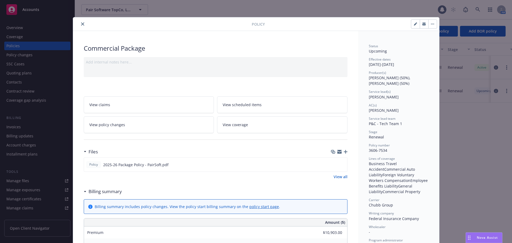
click at [82, 22] on icon "close" at bounding box center [82, 23] width 3 height 3
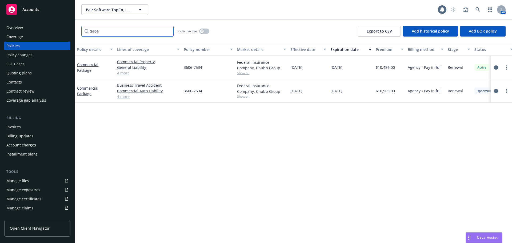
drag, startPoint x: 125, startPoint y: 29, endPoint x: 61, endPoint y: 37, distance: 64.2
click at [61, 37] on div "Accounts Overview Coverage Policies Policy changes SSC Cases Quoting plans Cont…" at bounding box center [256, 121] width 512 height 243
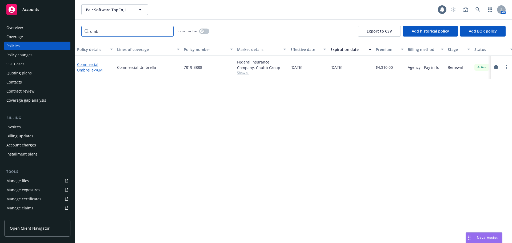
type input "umb"
click at [90, 65] on link "Commercial Umbrella - $6M" at bounding box center [90, 67] width 26 height 11
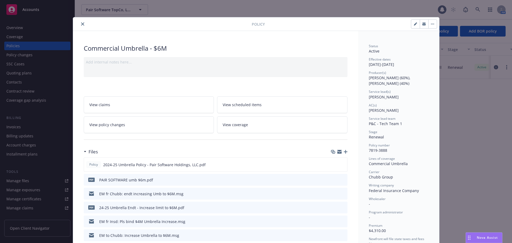
click at [430, 23] on button "button" at bounding box center [432, 24] width 9 height 9
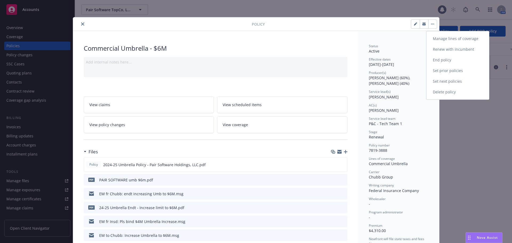
click at [462, 49] on link "Renew with incumbent" at bounding box center [458, 49] width 63 height 11
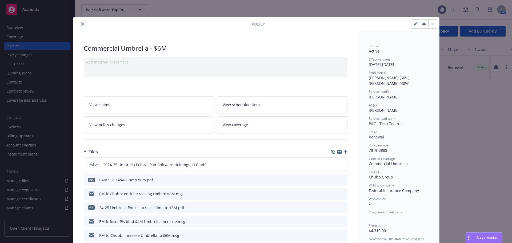
select select "12"
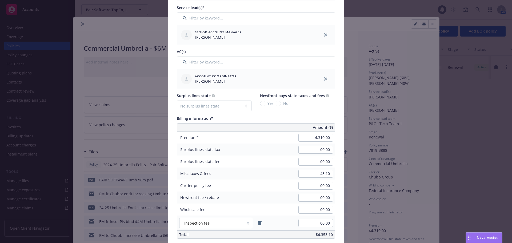
scroll to position [267, 0]
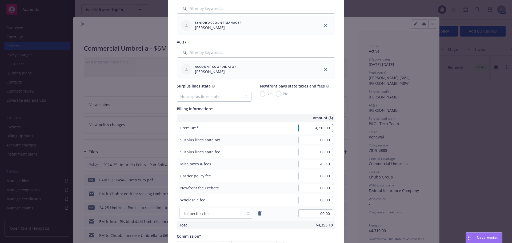
click at [305, 128] on input "4,310.00" at bounding box center [316, 128] width 35 height 8
type input "6,708.00"
click at [264, 130] on div "Premium 6,708.00" at bounding box center [256, 128] width 158 height 12
click at [308, 162] on input "43.10" at bounding box center [316, 164] width 35 height 8
type input "67.08"
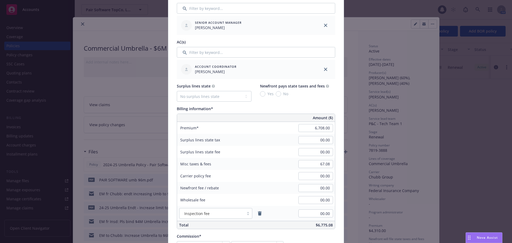
click at [335, 165] on div "Policy number* 7819-3888 Policy number not available at this time Policy displa…" at bounding box center [256, 136] width 176 height 731
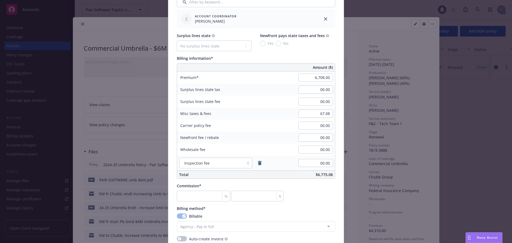
scroll to position [320, 0]
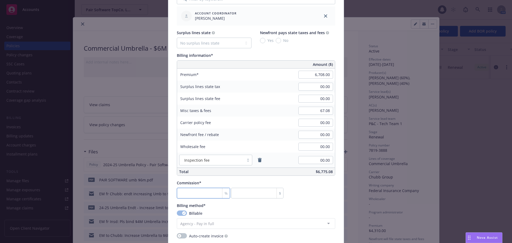
click at [201, 192] on input "number" at bounding box center [203, 193] width 53 height 11
type input "1"
type input "67.08"
type input "15"
type input "1006.2"
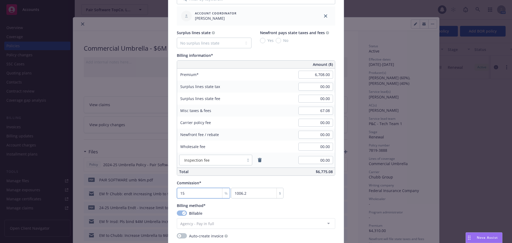
type input "15"
click at [305, 197] on div "Commission* 15 % 1006.2 $" at bounding box center [256, 189] width 158 height 18
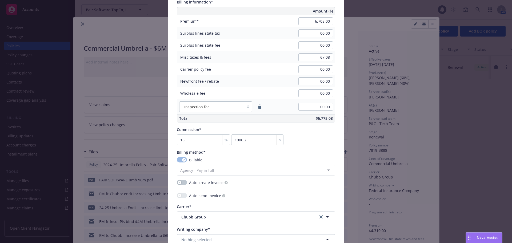
scroll to position [400, 0]
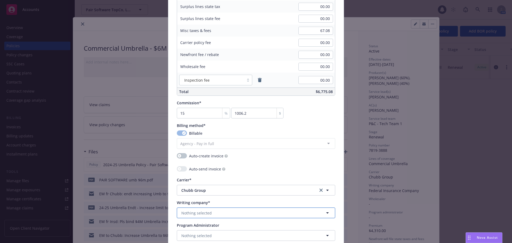
click at [220, 217] on button "Nothing selected" at bounding box center [256, 213] width 158 height 11
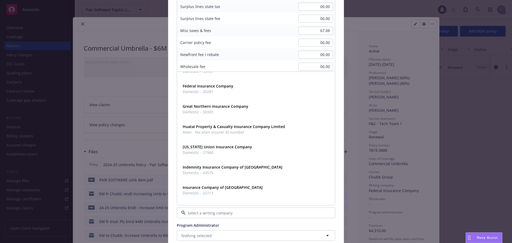
scroll to position [480, 0]
click at [216, 88] on span "Federal Insurance Company" at bounding box center [208, 86] width 51 height 6
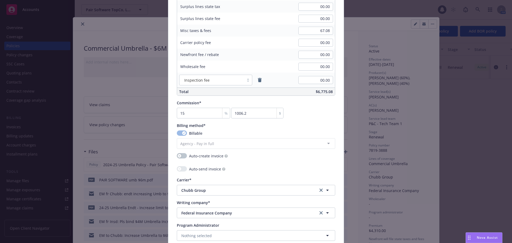
click at [168, 188] on div "Policy number* 7819-3888 Policy number not available at this time Policy displa…" at bounding box center [256, 2] width 176 height 731
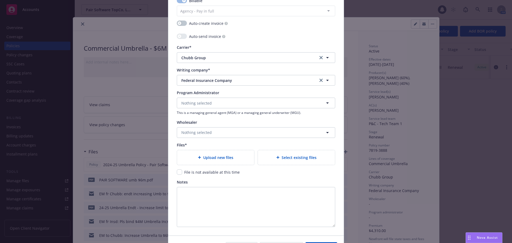
scroll to position [534, 0]
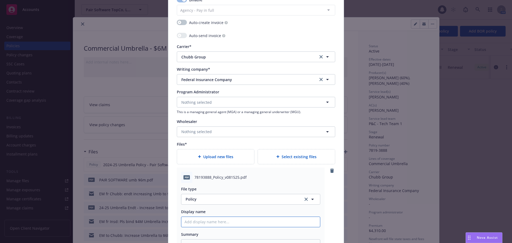
click at [208, 224] on input "Policy display name" at bounding box center [250, 222] width 139 height 10
type textarea "x"
type input "2"
type textarea "x"
type input "20"
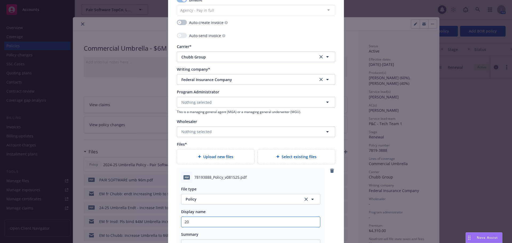
type textarea "x"
type input "202"
type textarea "x"
type input "2025"
type textarea "x"
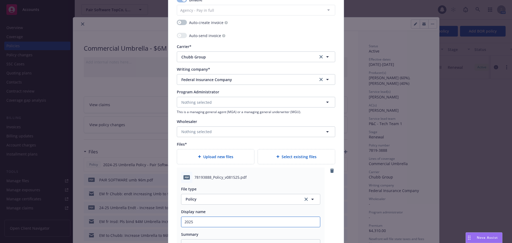
type input "2025-"
type textarea "x"
type input "2025-26"
type textarea "x"
type input "2025-26"
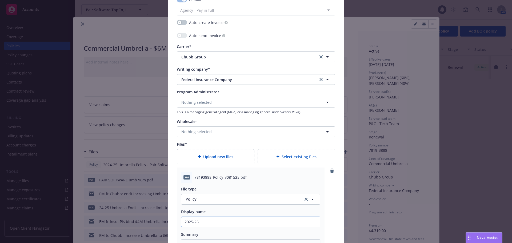
type textarea "x"
type input "2025-26 U"
type textarea "x"
type input "2025-26 Um"
type textarea "x"
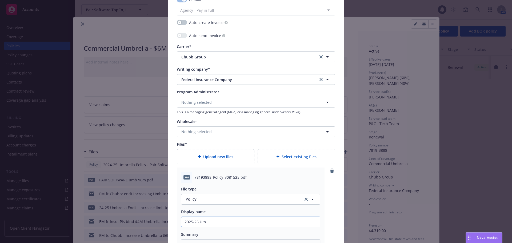
type input "2025-26 Umb"
type textarea "x"
type input "2025-26 Umbr"
type textarea "x"
type input "2025-26 Umbre"
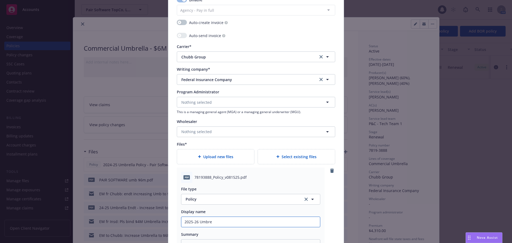
type textarea "x"
type input "2025-26 Umbrella Policy - SambaTV, Inc."
drag, startPoint x: 228, startPoint y: 224, endPoint x: 284, endPoint y: 227, distance: 55.6
click at [284, 227] on div "File type Policy Policy Display name 2025-26 Umbrella Policy - SambaTV, Inc. Su…" at bounding box center [250, 218] width 139 height 71
type textarea "x"
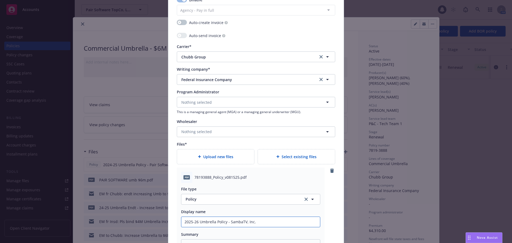
type input "2025-26 Umbrella Policy - P"
type textarea "x"
type input "2025-26 Umbrella Policy - Pa"
type textarea "x"
type input "2025-26 Umbrella Policy - Pai"
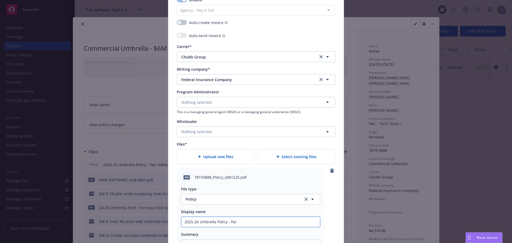
type textarea "x"
type input "2025-26 Umbrella Policy - Pair"
type textarea "x"
type input "2025-26 Umbrella Policy - PairS"
type textarea "x"
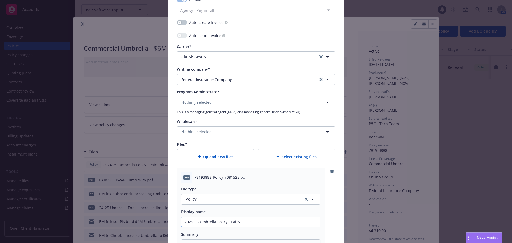
type input "2025-26 Umbrella Policy - PairSo"
type textarea "x"
type input "2025-26 Umbrella Policy - PairSof"
type textarea "x"
type input "2025-26 Umbrella Policy - PairSoft"
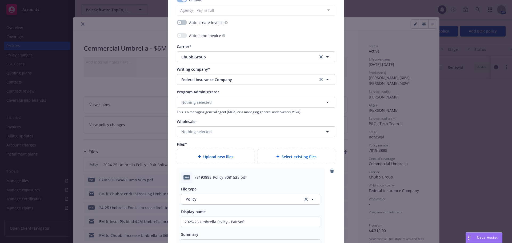
click at [333, 213] on div "pdf 78193888_Policy_v081525.pdf File type Policy Policy Display name 2025-26 Um…" at bounding box center [256, 213] width 158 height 91
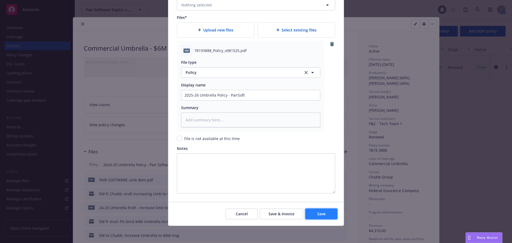
click at [319, 213] on span "Save" at bounding box center [321, 213] width 8 height 5
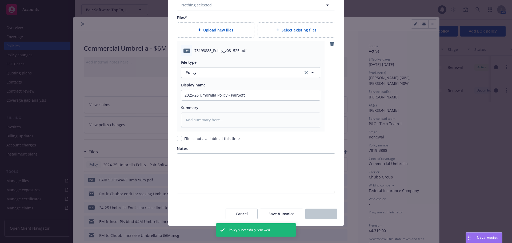
type textarea "x"
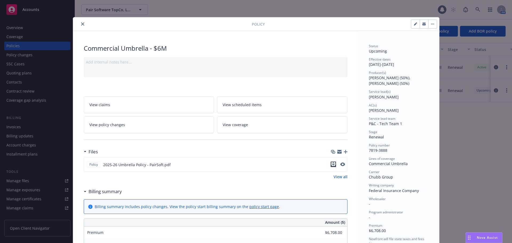
click at [333, 164] on icon "download file" at bounding box center [333, 164] width 4 height 4
click at [81, 23] on icon "close" at bounding box center [82, 23] width 3 height 3
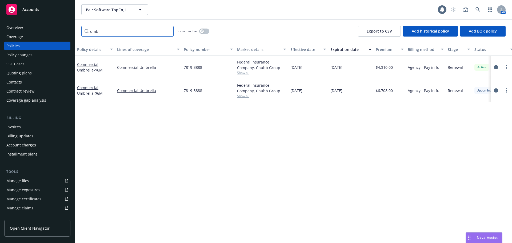
drag, startPoint x: 112, startPoint y: 33, endPoint x: 82, endPoint y: 34, distance: 29.9
click at [82, 34] on input "umb" at bounding box center [127, 31] width 92 height 11
type input "packa"
click at [89, 86] on link "Commercial Package" at bounding box center [87, 91] width 21 height 11
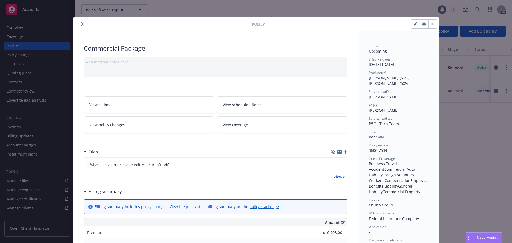
scroll to position [16, 0]
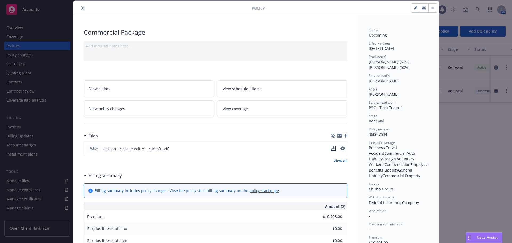
click at [334, 147] on button "download file" at bounding box center [333, 148] width 5 height 5
click at [81, 6] on icon "close" at bounding box center [82, 7] width 3 height 3
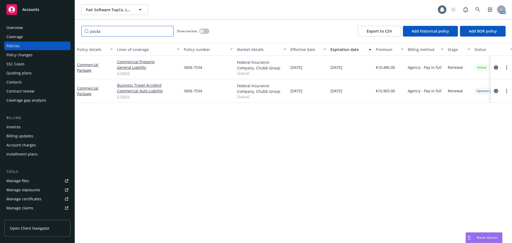
click at [168, 30] on input "packa" at bounding box center [127, 31] width 92 height 11
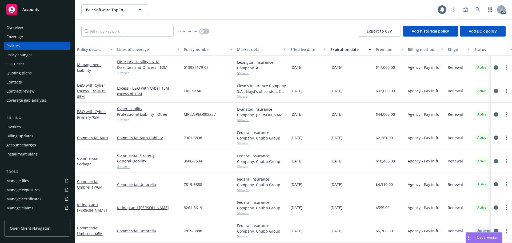
click at [41, 11] on div "Accounts" at bounding box center [37, 9] width 62 height 11
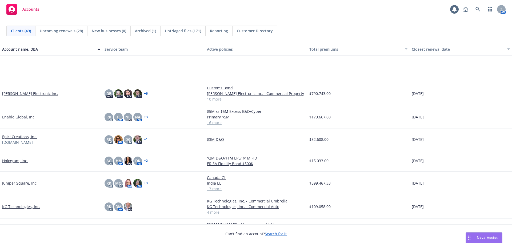
scroll to position [373, 0]
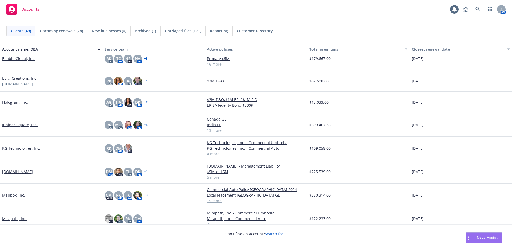
click at [21, 102] on link "Hologram, Inc." at bounding box center [15, 103] width 26 height 6
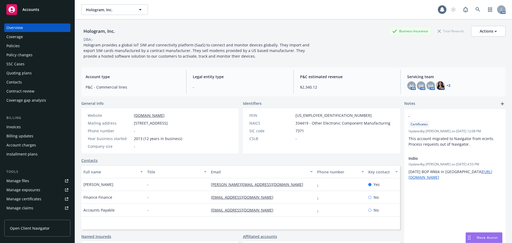
click at [28, 48] on div "Policies" at bounding box center [37, 46] width 62 height 9
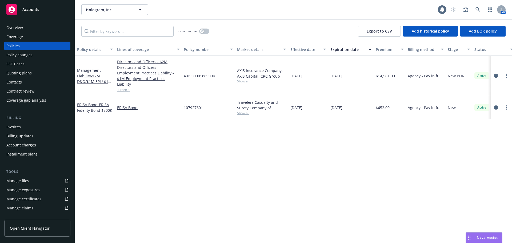
click at [48, 12] on div "Accounts" at bounding box center [37, 9] width 62 height 11
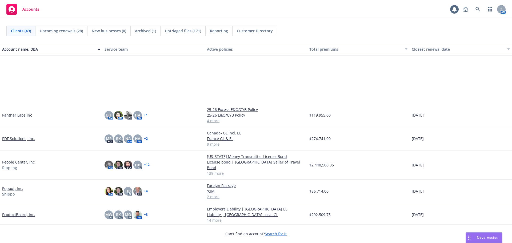
scroll to position [694, 0]
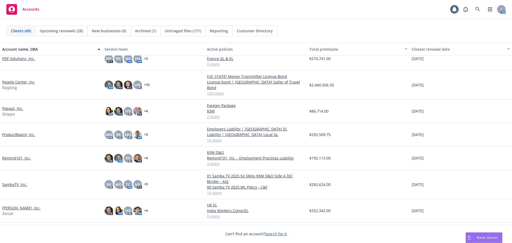
click at [14, 106] on link "Popout, Inc." at bounding box center [12, 109] width 21 height 6
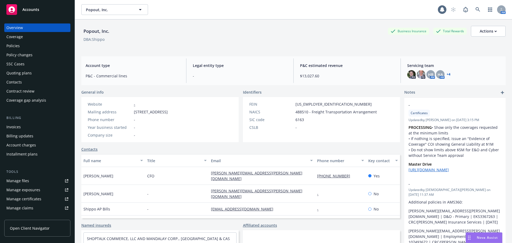
click at [28, 49] on div "Policies" at bounding box center [37, 46] width 62 height 9
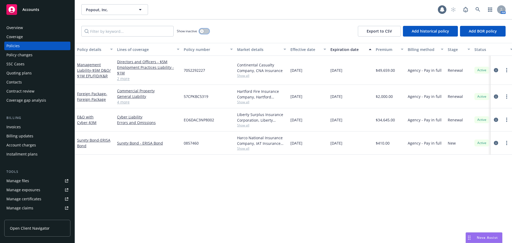
click at [204, 31] on div "button" at bounding box center [202, 31] width 4 height 4
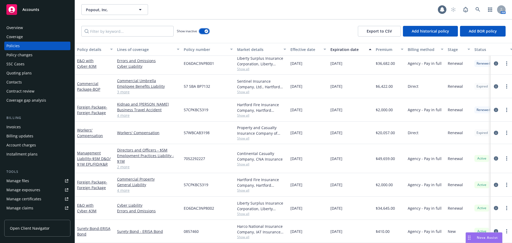
scroll to position [666, 0]
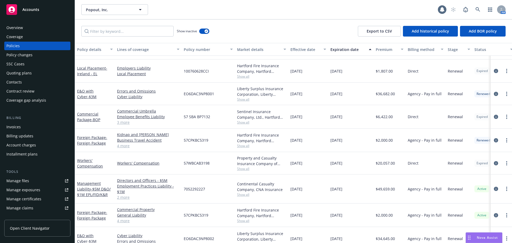
click at [39, 7] on span "Accounts" at bounding box center [30, 9] width 17 height 4
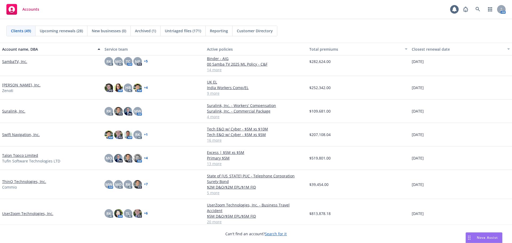
scroll to position [827, 0]
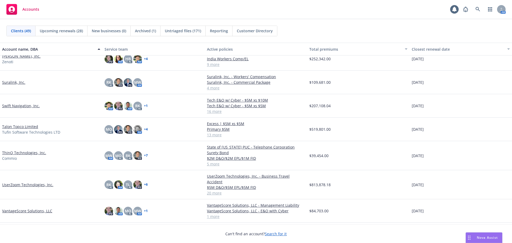
click at [36, 153] on link "ThinQ Technologies, Inc." at bounding box center [24, 153] width 44 height 6
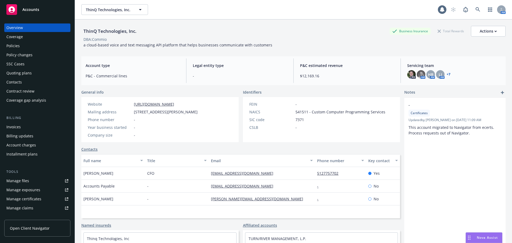
click at [47, 46] on div "Policies" at bounding box center [37, 46] width 62 height 9
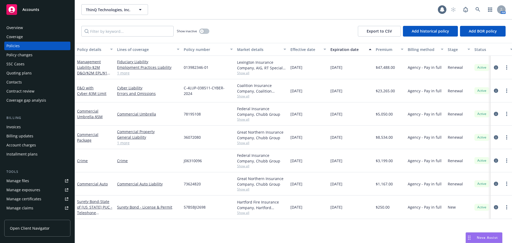
click at [37, 182] on link "Manage files" at bounding box center [37, 181] width 66 height 9
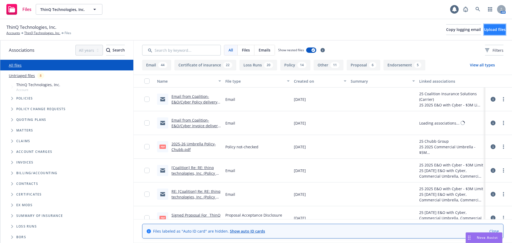
click at [484, 30] on span "Upload files" at bounding box center [495, 29] width 22 height 5
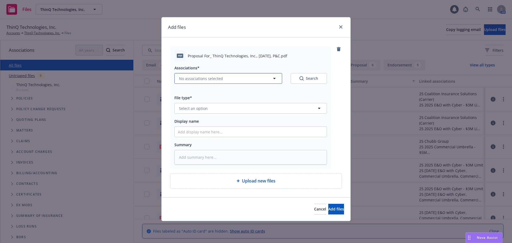
click at [227, 83] on button "No associations selected" at bounding box center [228, 78] width 108 height 11
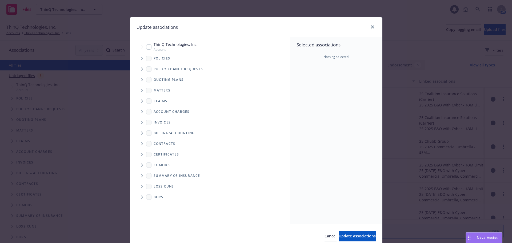
type textarea "x"
click at [141, 80] on icon "Tree Example" at bounding box center [142, 79] width 2 height 3
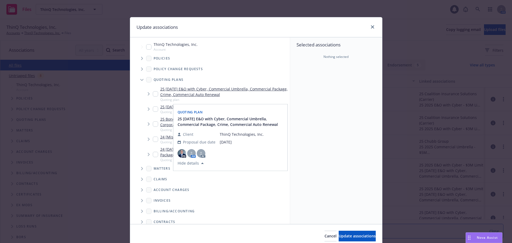
click at [154, 93] on input "Tree Example" at bounding box center [155, 93] width 5 height 5
checkbox input "true"
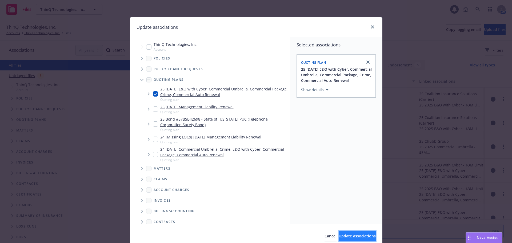
click at [343, 233] on button "Update associations" at bounding box center [357, 236] width 37 height 11
type textarea "x"
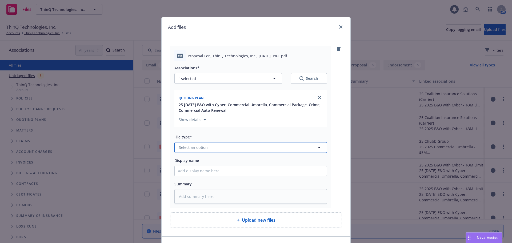
click at [238, 150] on button "Select an option" at bounding box center [250, 147] width 153 height 11
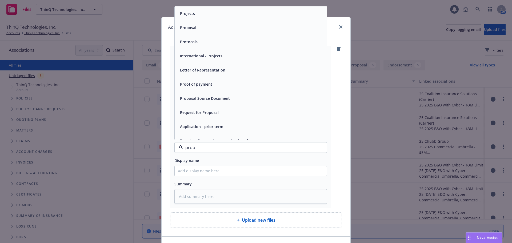
type input "propo"
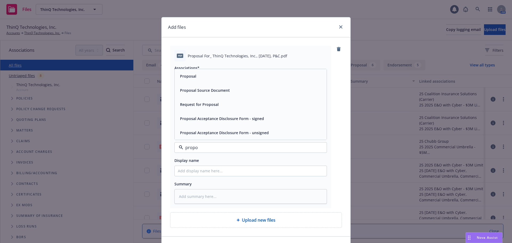
click at [197, 80] on div "Proposal" at bounding box center [251, 76] width 146 height 8
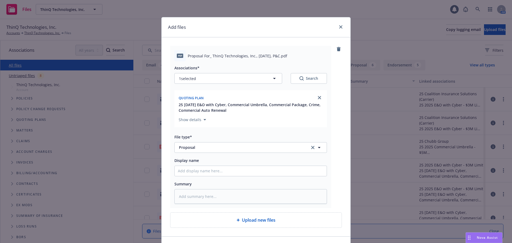
click at [335, 161] on div "pdf Proposal For_ ThinQ Technologies, Inc., September 2025, P&C.pdf Association…" at bounding box center [256, 127] width 172 height 162
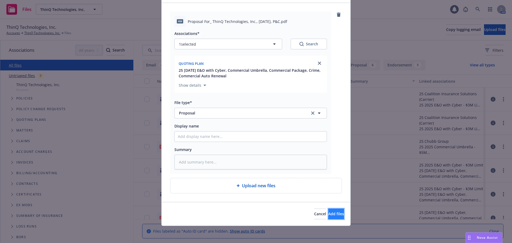
click at [332, 213] on span "Add files" at bounding box center [336, 213] width 16 height 5
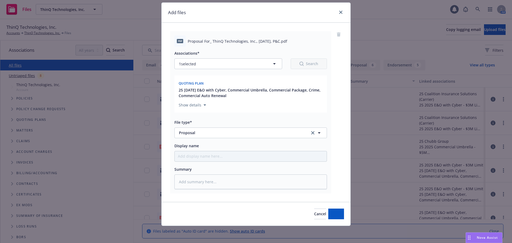
scroll to position [15, 0]
type textarea "x"
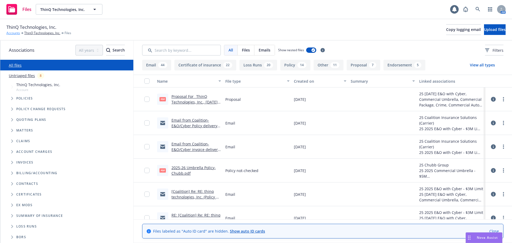
click at [14, 34] on link "Accounts" at bounding box center [13, 33] width 14 height 5
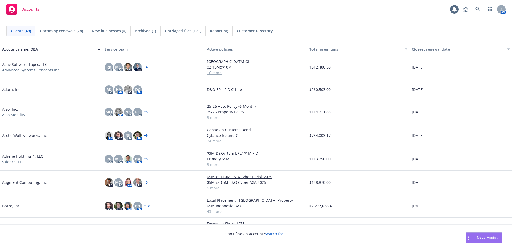
click at [34, 65] on link "Activ Software Topco, LLC" at bounding box center [24, 65] width 45 height 6
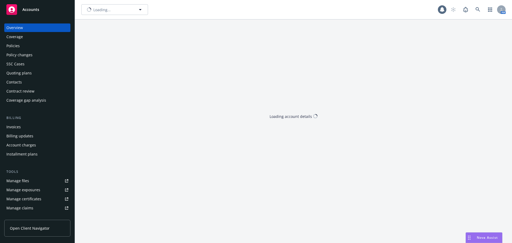
click at [34, 65] on div "SSC Cases" at bounding box center [37, 64] width 62 height 9
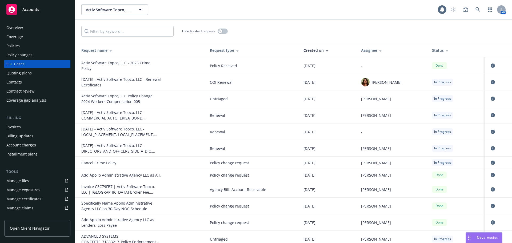
click at [35, 30] on div "Overview" at bounding box center [37, 27] width 62 height 9
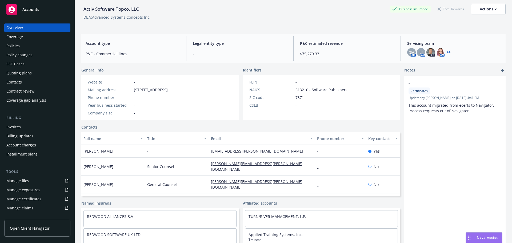
scroll to position [49, 0]
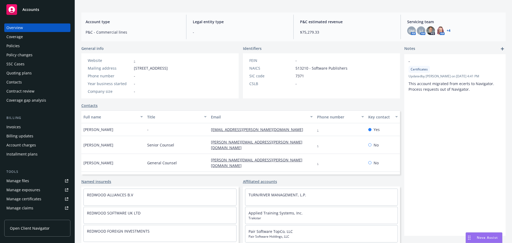
click at [29, 44] on div "Policies" at bounding box center [37, 46] width 62 height 9
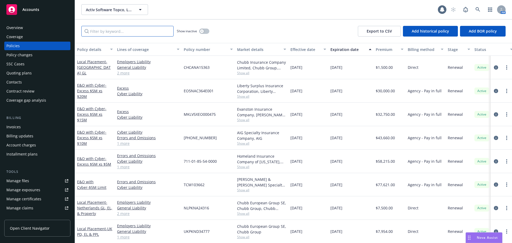
click at [103, 30] on input "Filter by keyword..." at bounding box center [127, 31] width 92 height 11
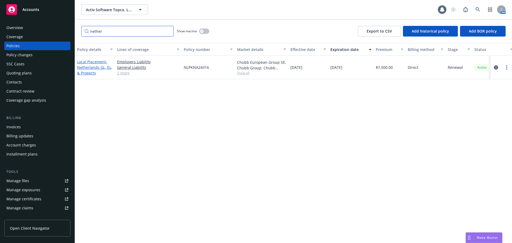
type input "nether"
click at [84, 70] on span "- Netherlands GL, EL, & Property" at bounding box center [94, 67] width 35 height 16
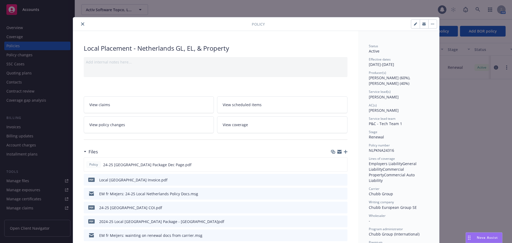
click at [341, 192] on icon "preview file" at bounding box center [342, 194] width 5 height 4
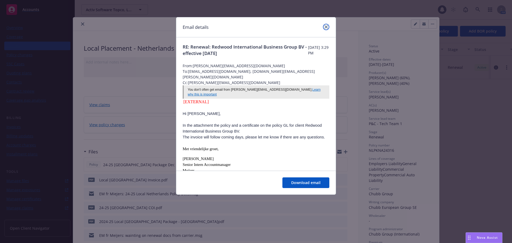
click at [326, 25] on link "close" at bounding box center [326, 27] width 6 height 6
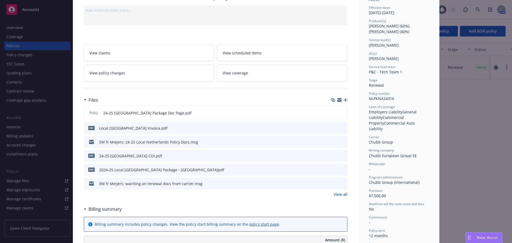
scroll to position [53, 0]
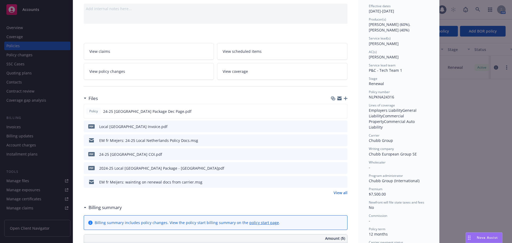
click at [340, 182] on icon "preview file" at bounding box center [342, 182] width 5 height 4
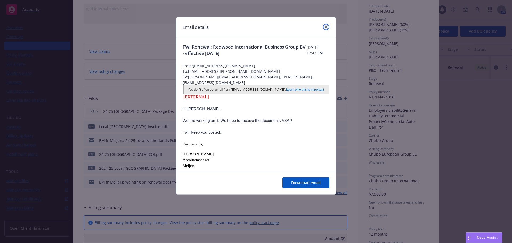
click at [327, 28] on icon "close" at bounding box center [326, 26] width 3 height 3
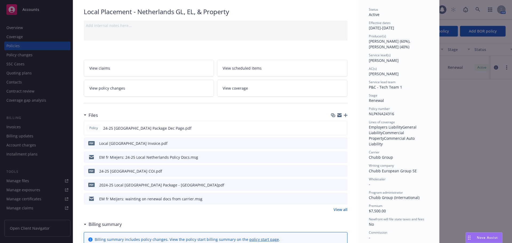
scroll to position [0, 0]
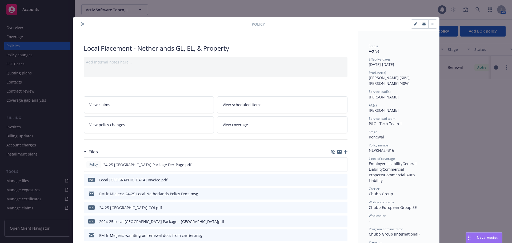
click at [81, 25] on button "close" at bounding box center [82, 24] width 6 height 6
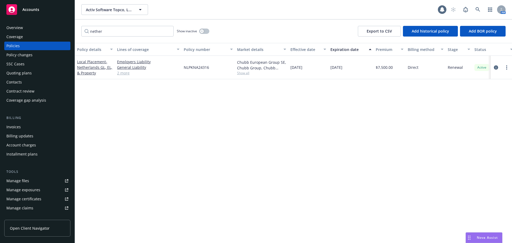
click at [47, 73] on div "Quoting plans" at bounding box center [37, 73] width 62 height 9
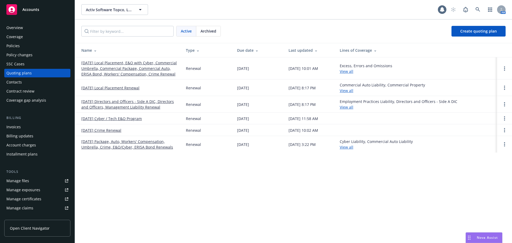
click at [117, 150] on link "[DATE] Package, Auto, Workers' Compensation, Umbrella, Crime, E&O/Cyber, ERISA …" at bounding box center [129, 144] width 96 height 11
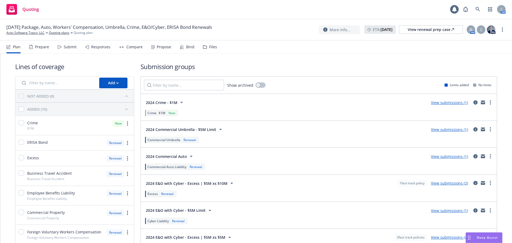
click at [71, 45] on div "Submit" at bounding box center [70, 47] width 13 height 4
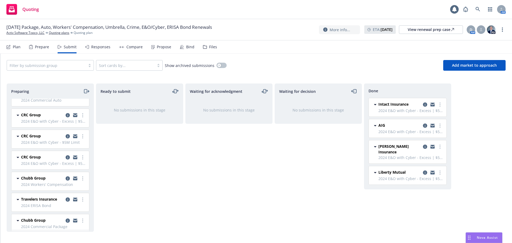
scroll to position [59, 0]
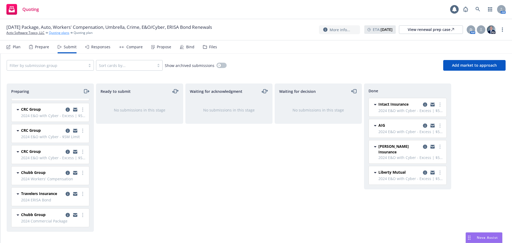
click at [61, 33] on link "Quoting plans" at bounding box center [59, 32] width 21 height 5
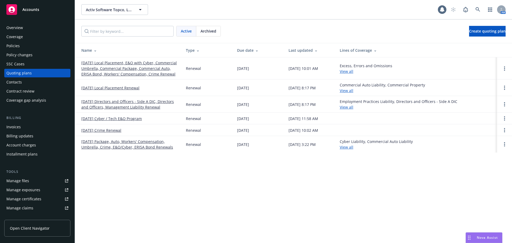
click at [119, 91] on link "[DATE] Local Placement Renewal" at bounding box center [110, 88] width 58 height 6
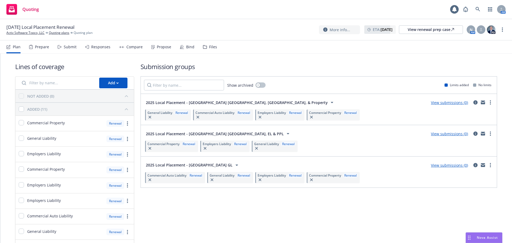
click at [72, 49] on div "Submit" at bounding box center [70, 47] width 13 height 4
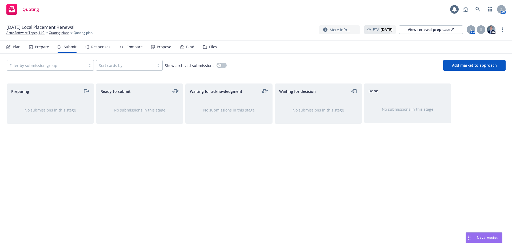
click at [15, 48] on div "Plan" at bounding box center [17, 47] width 8 height 4
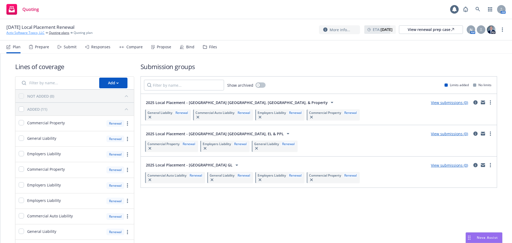
click at [27, 33] on link "Activ Software Topco, LLC" at bounding box center [25, 32] width 38 height 5
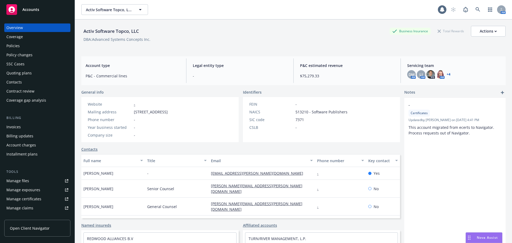
click at [46, 9] on div "Accounts" at bounding box center [37, 9] width 62 height 11
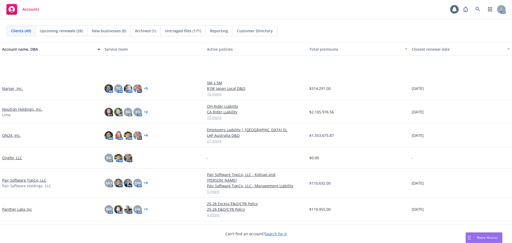
scroll to position [587, 0]
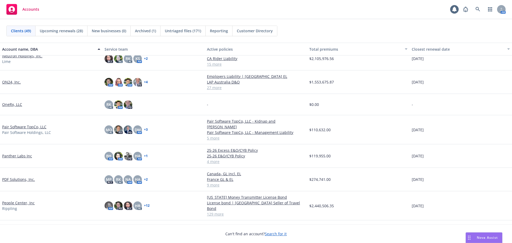
click at [36, 125] on link "Pair Software TopCo, LLC" at bounding box center [24, 127] width 44 height 6
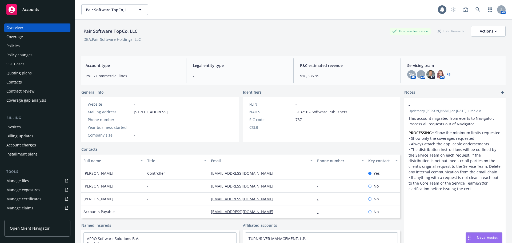
drag, startPoint x: 46, startPoint y: 45, endPoint x: 53, endPoint y: 48, distance: 6.9
click at [46, 45] on div "Policies" at bounding box center [37, 46] width 62 height 9
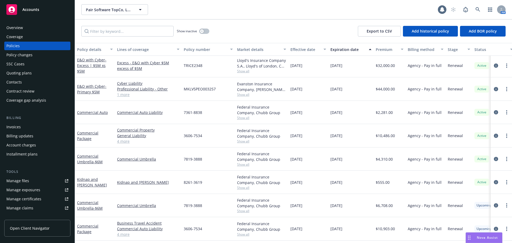
scroll to position [48, 0]
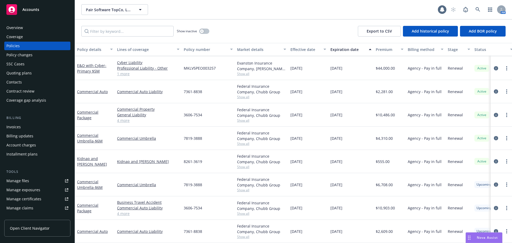
click at [40, 127] on div "Invoices" at bounding box center [37, 127] width 62 height 9
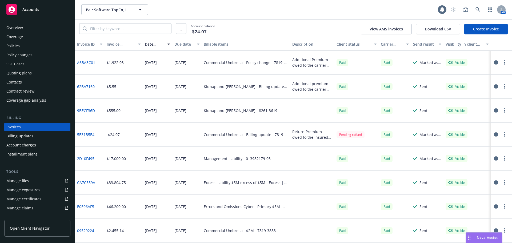
click at [472, 30] on link "Create Invoice" at bounding box center [485, 29] width 43 height 11
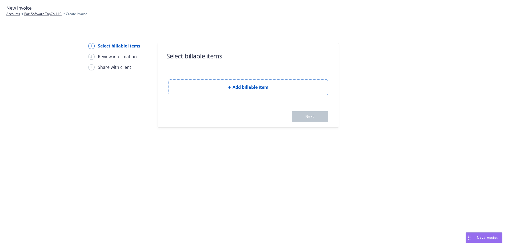
click at [206, 97] on form "Select billable items Add billable item Next" at bounding box center [248, 85] width 181 height 84
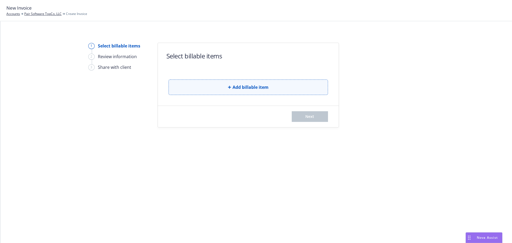
click at [211, 91] on button "Add billable item" at bounding box center [249, 86] width 160 height 15
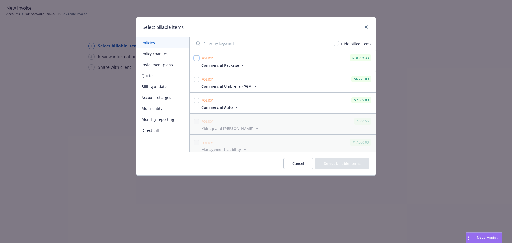
click at [197, 58] on input "checkbox" at bounding box center [196, 57] width 5 height 5
checkbox input "true"
click at [239, 64] on span "Commercial Package" at bounding box center [223, 65] width 44 height 6
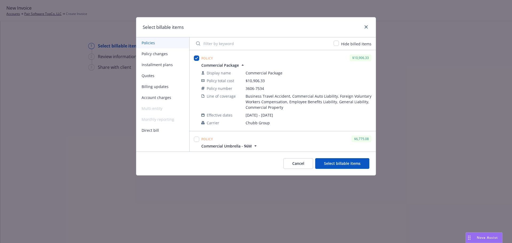
click at [339, 165] on button "Select billable items" at bounding box center [342, 163] width 54 height 11
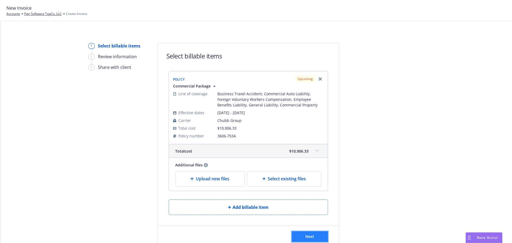
click at [315, 232] on button "Next" at bounding box center [310, 236] width 36 height 11
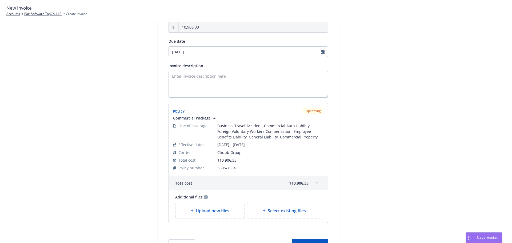
scroll to position [91, 0]
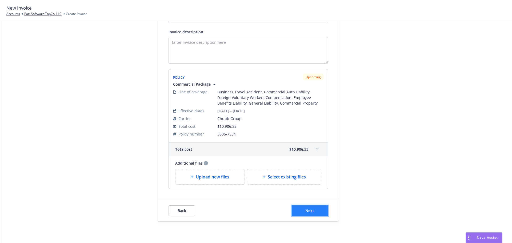
click at [313, 210] on button "Next" at bounding box center [310, 210] width 36 height 11
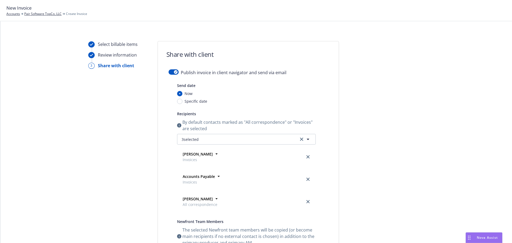
scroll to position [0, 0]
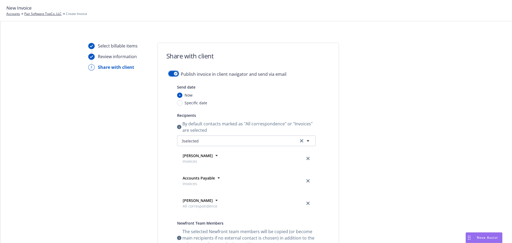
click at [170, 73] on button "button" at bounding box center [174, 73] width 10 height 5
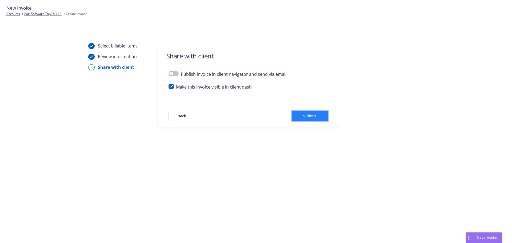
click at [308, 116] on span "Submit" at bounding box center [309, 115] width 13 height 5
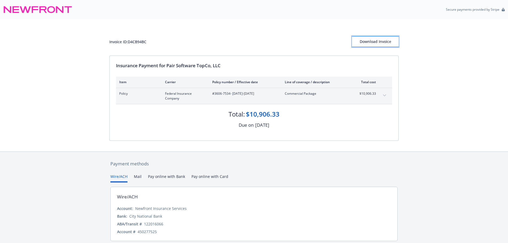
click at [366, 45] on div "Download Invoice" at bounding box center [375, 42] width 47 height 10
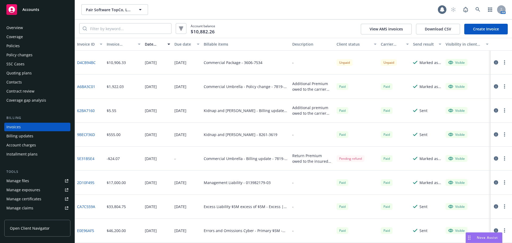
click at [493, 27] on link "Create Invoice" at bounding box center [485, 29] width 43 height 11
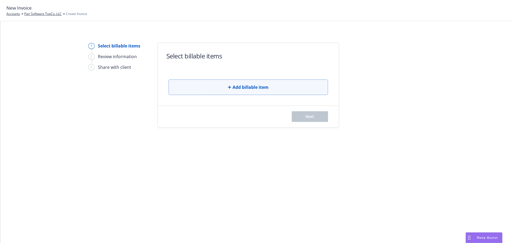
click at [200, 84] on button "Add billable item" at bounding box center [249, 86] width 160 height 15
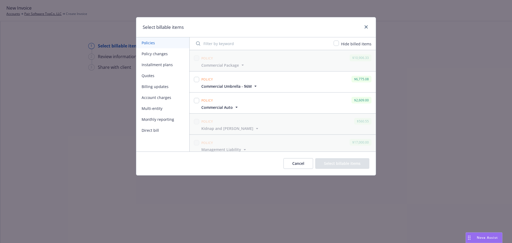
click at [236, 108] on icon "button" at bounding box center [237, 107] width 2 height 1
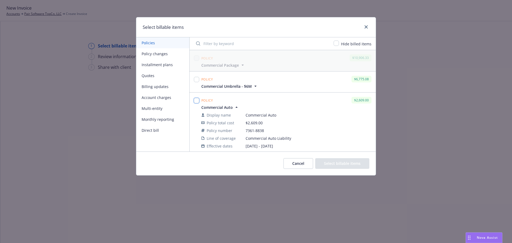
click at [196, 100] on input "checkbox" at bounding box center [196, 100] width 5 height 5
checkbox input "true"
click at [337, 164] on button "Select billable items" at bounding box center [342, 163] width 54 height 11
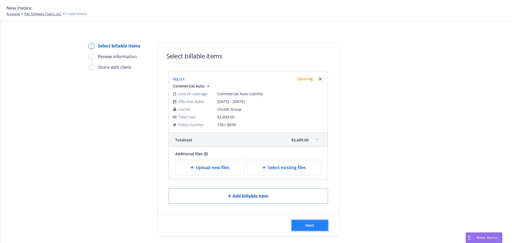
click at [319, 228] on button "Next" at bounding box center [310, 225] width 36 height 11
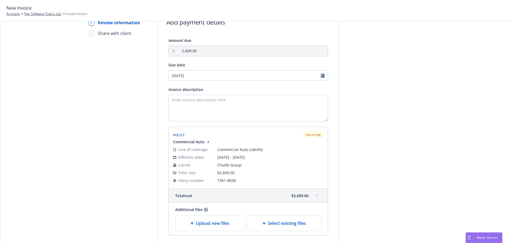
scroll to position [80, 0]
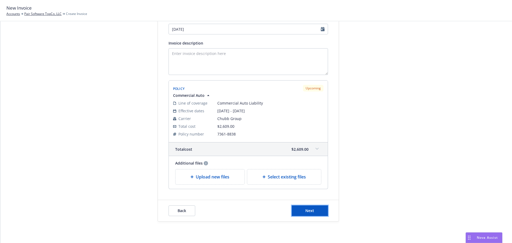
click at [323, 213] on button "Next" at bounding box center [310, 210] width 36 height 11
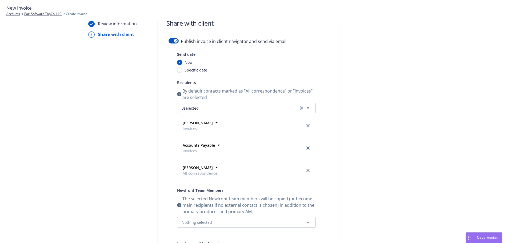
scroll to position [0, 0]
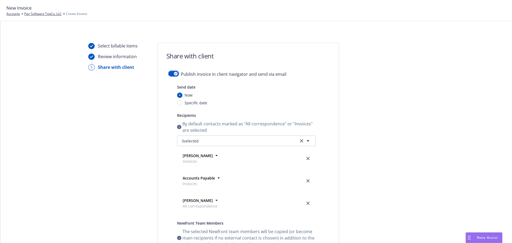
click at [176, 74] on button "button" at bounding box center [174, 73] width 10 height 5
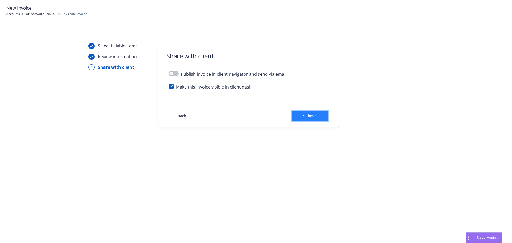
click at [305, 116] on span "Submit" at bounding box center [309, 115] width 13 height 5
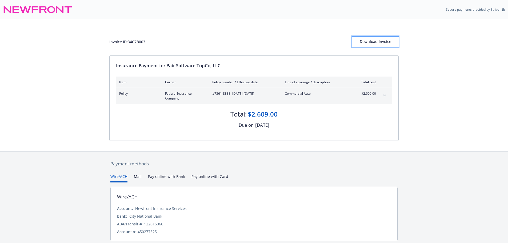
click at [389, 45] on div "Download Invoice" at bounding box center [375, 42] width 47 height 10
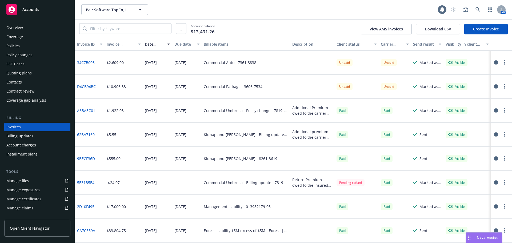
click at [486, 29] on link "Create Invoice" at bounding box center [485, 29] width 43 height 11
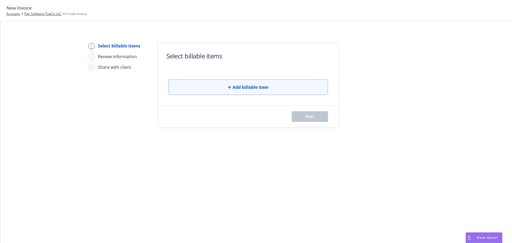
click at [257, 81] on button "Add billable item" at bounding box center [249, 86] width 160 height 15
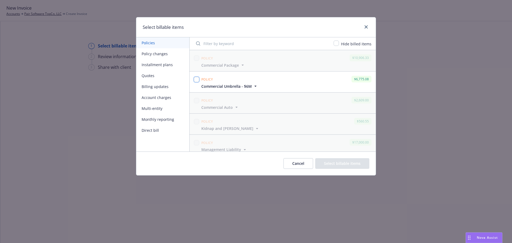
click at [197, 79] on input "checkbox" at bounding box center [196, 79] width 5 height 5
checkbox input "true"
click at [344, 163] on button "Select billable items" at bounding box center [342, 163] width 54 height 11
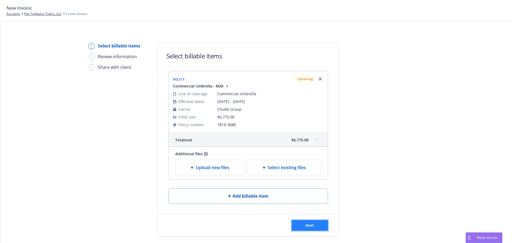
click at [316, 229] on button "Next" at bounding box center [310, 225] width 36 height 11
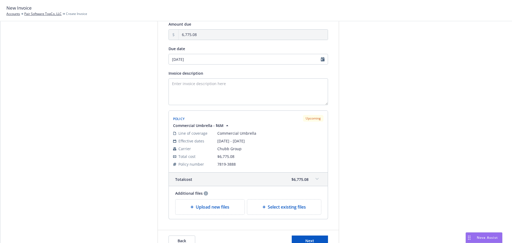
scroll to position [80, 0]
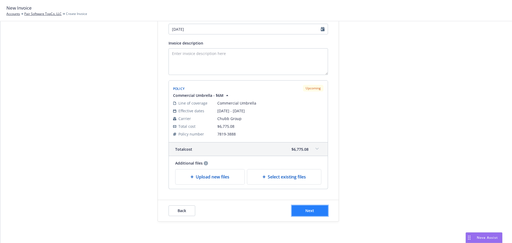
click at [314, 210] on button "Next" at bounding box center [310, 210] width 36 height 11
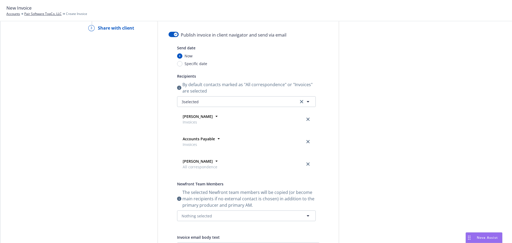
scroll to position [0, 0]
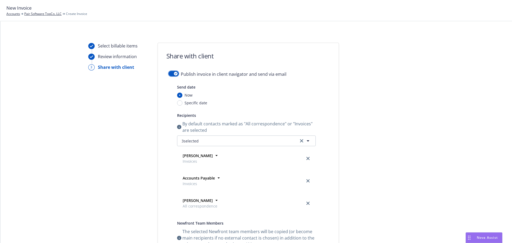
click at [175, 73] on icon "button" at bounding box center [176, 74] width 2 height 2
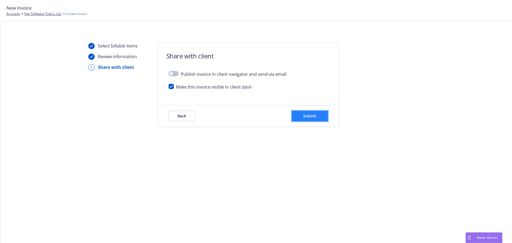
click at [324, 119] on button "Submit" at bounding box center [310, 116] width 36 height 11
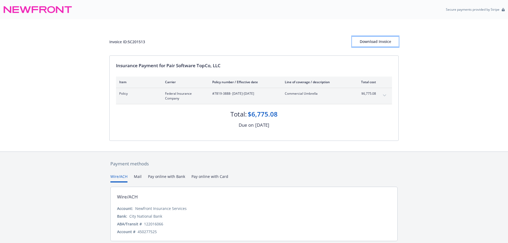
click at [381, 41] on div "Download Invoice" at bounding box center [375, 42] width 47 height 10
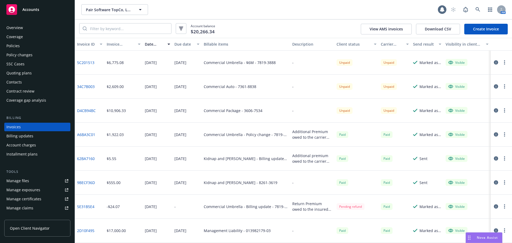
click at [50, 12] on div "Accounts" at bounding box center [37, 9] width 62 height 11
